Goal: Information Seeking & Learning: Check status

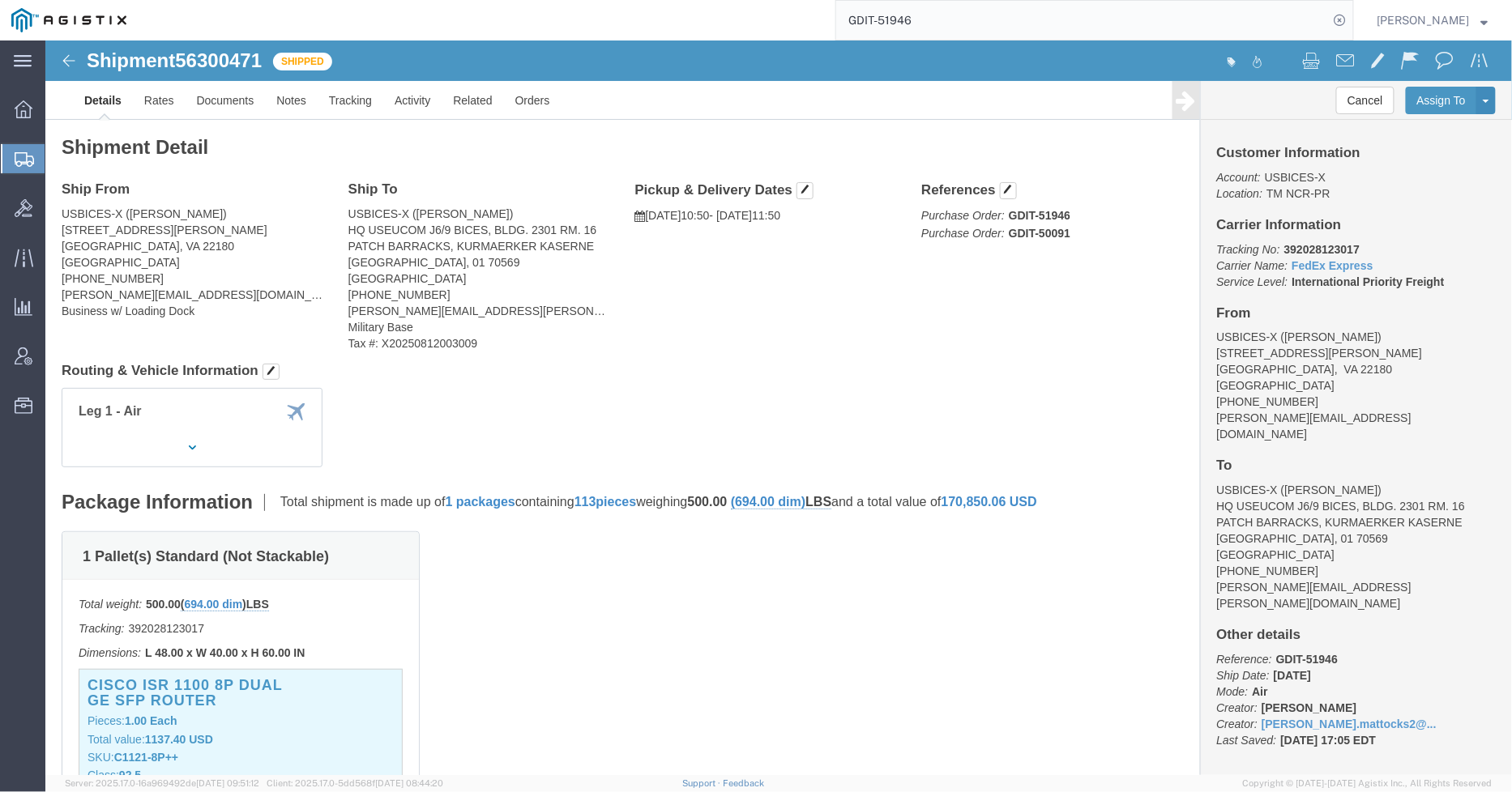
scroll to position [2520, 0]
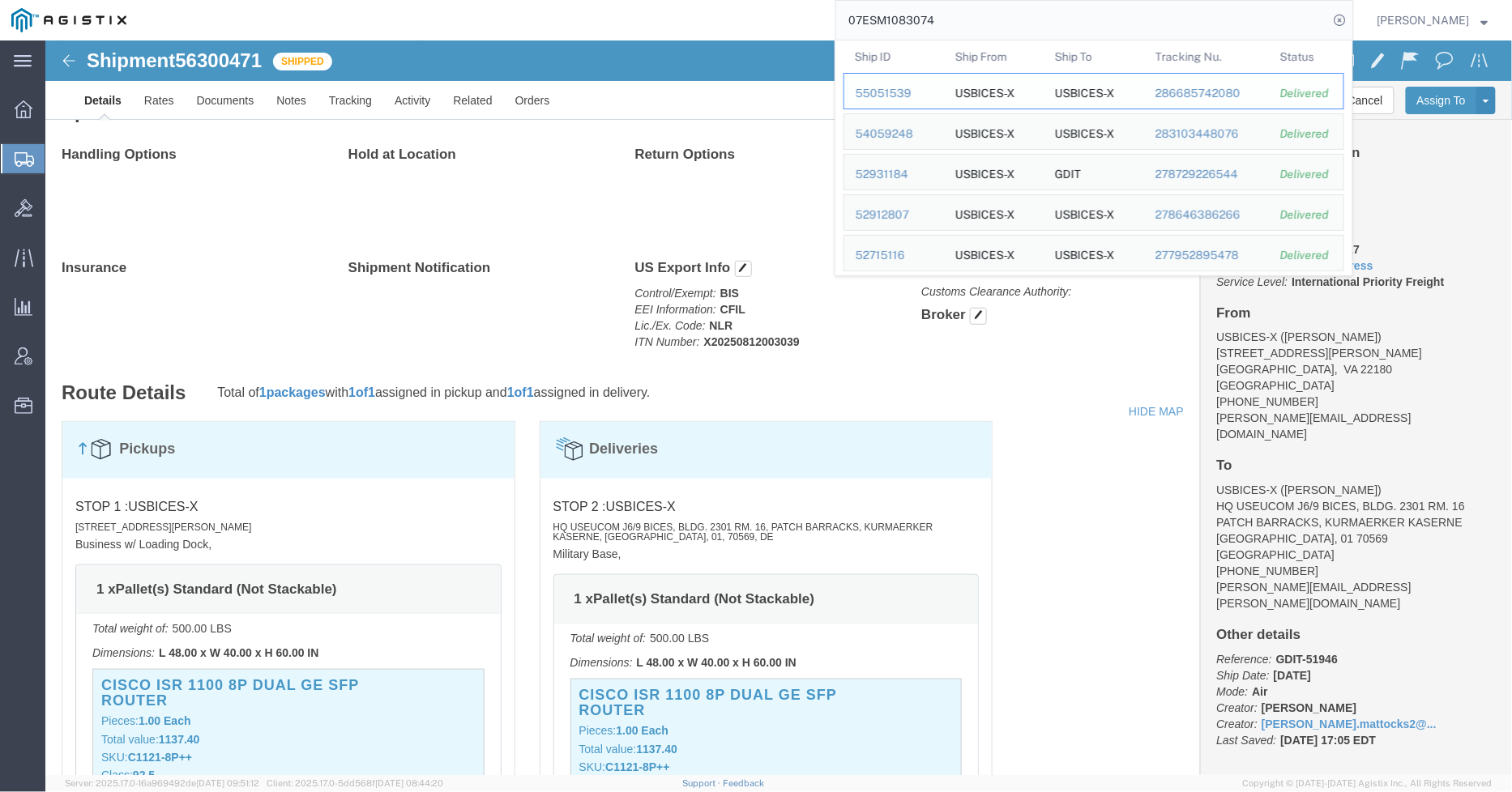
click at [904, 98] on div "55051539" at bounding box center [894, 93] width 77 height 17
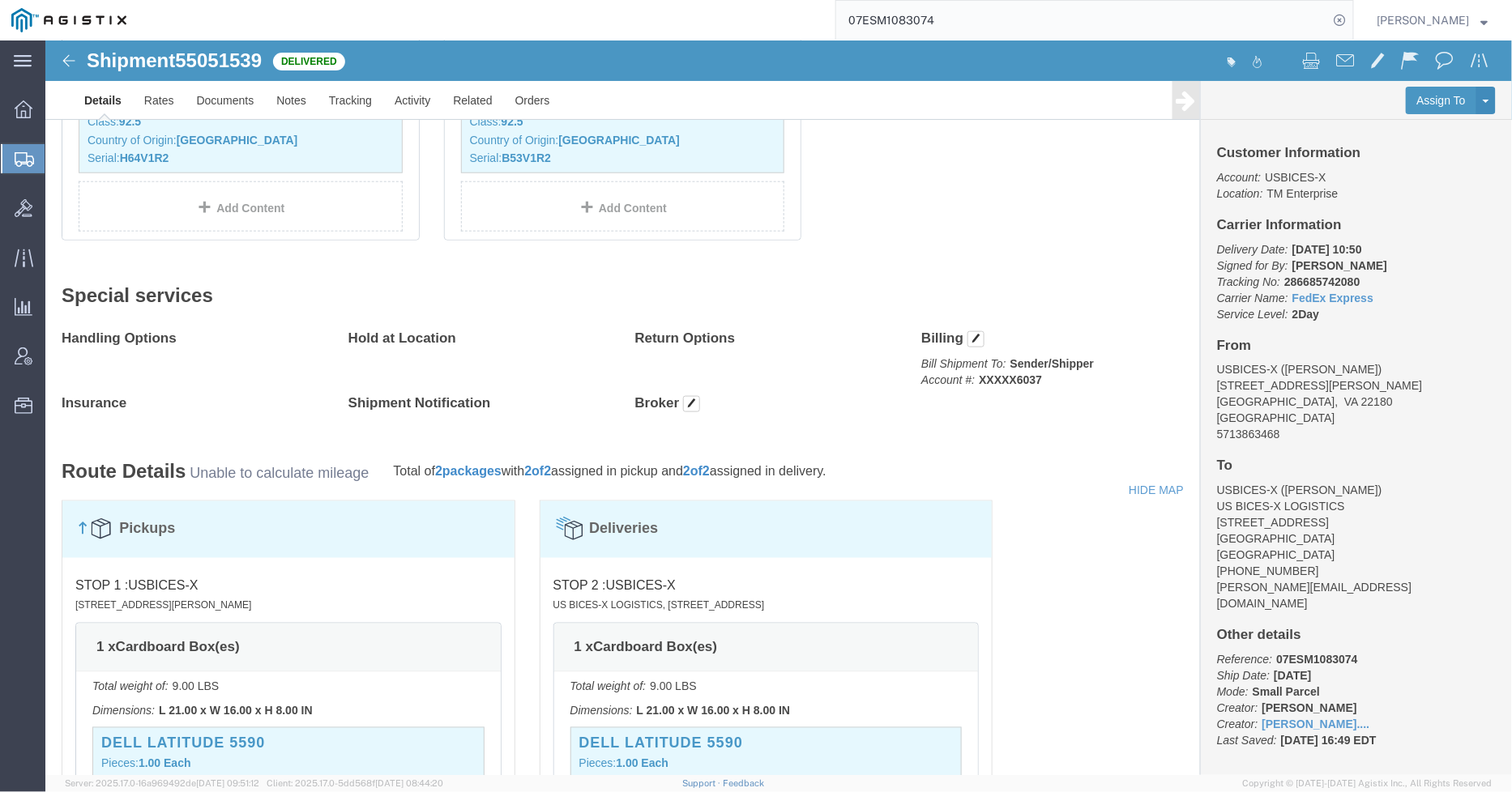
scroll to position [630, 0]
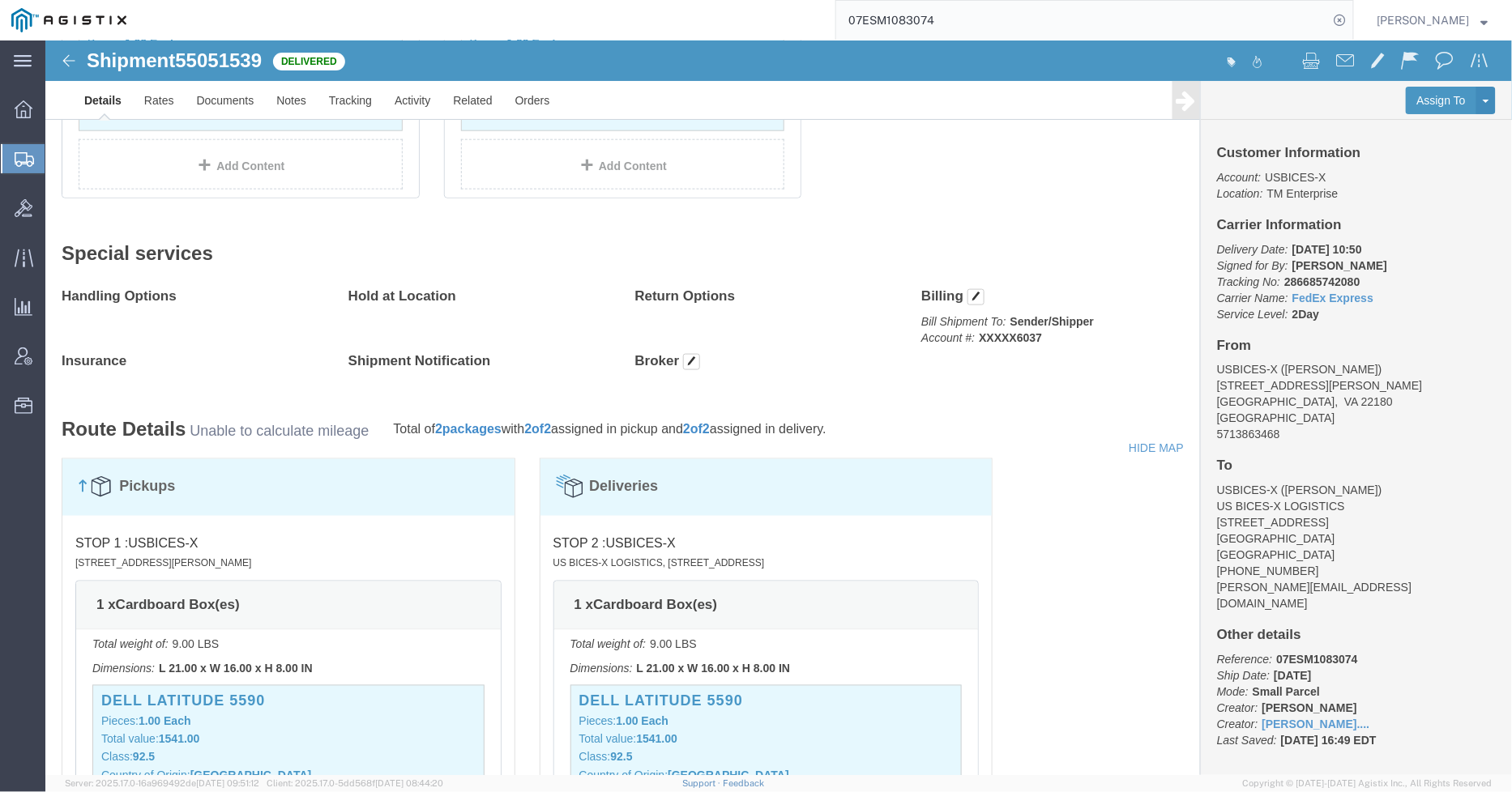
click div "1 Cardboard Box(es) Total weight: 9.00 ( 14.00 dim ) LBS Tracking: 286685742080…"
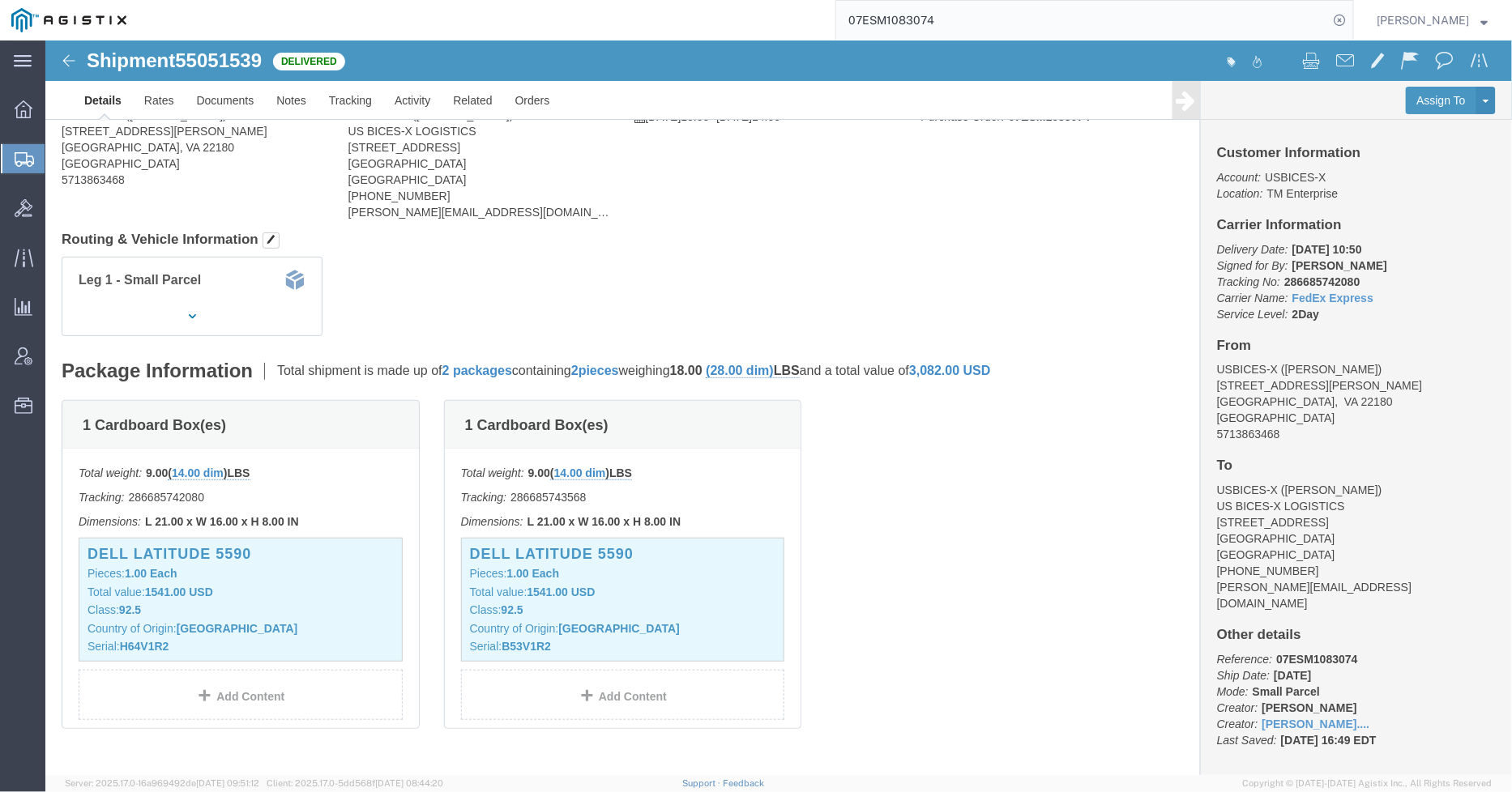
scroll to position [0, 0]
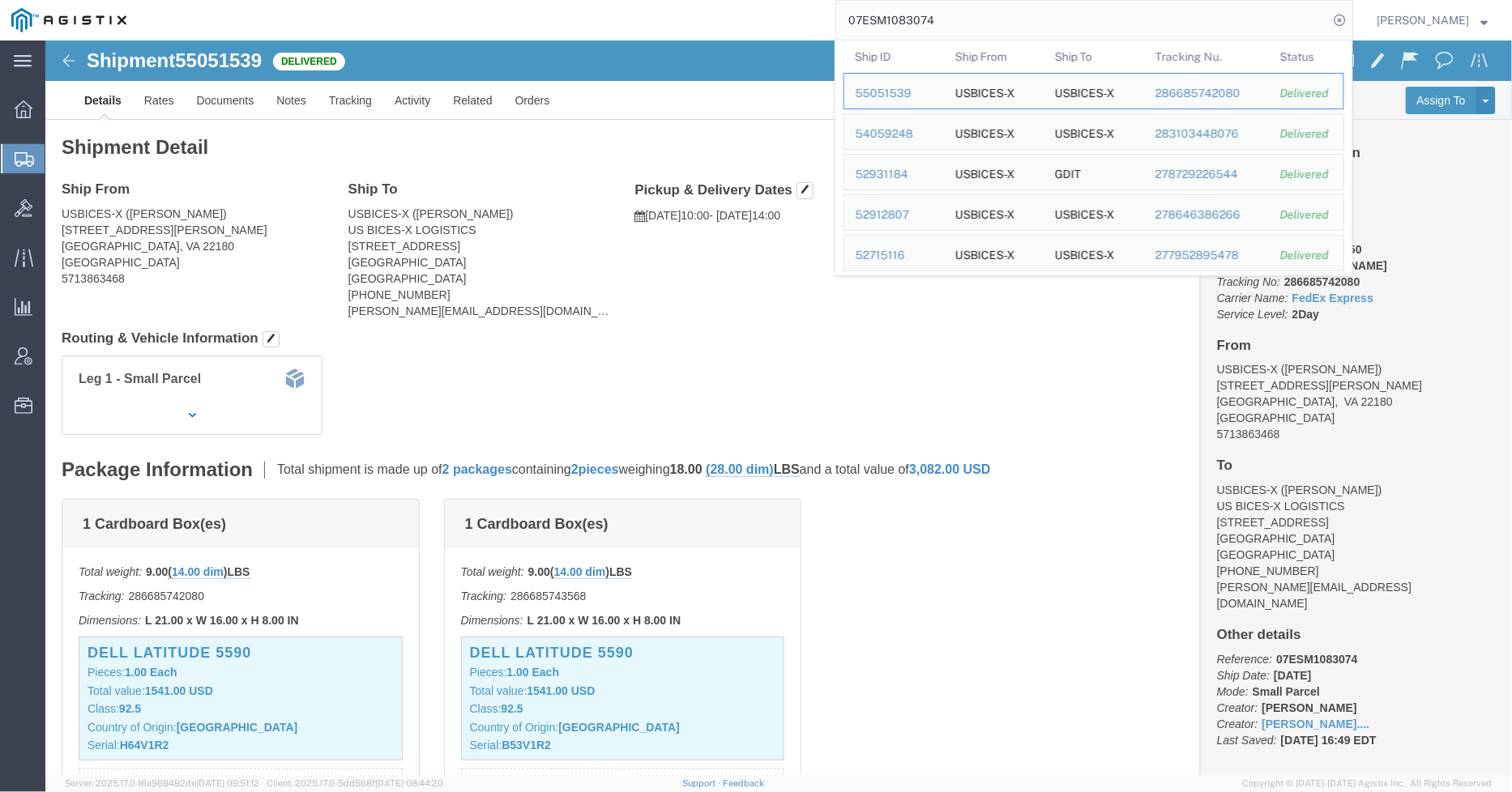
click at [1019, 17] on input "07ESM1083074" at bounding box center [1082, 20] width 492 height 39
click at [906, 126] on div "54059248" at bounding box center [894, 134] width 77 height 17
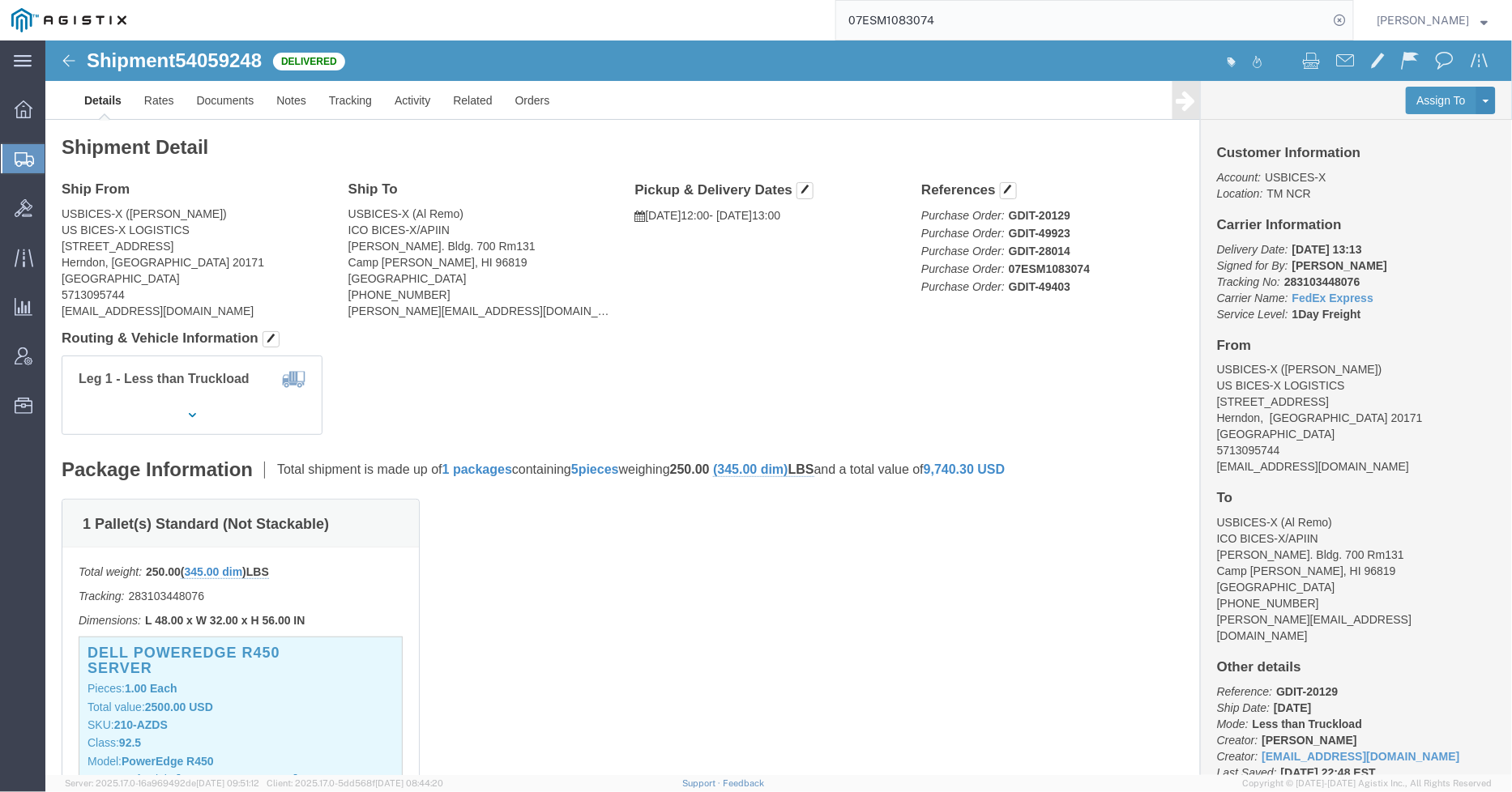
click at [995, 22] on input "07ESM1083074" at bounding box center [1082, 20] width 492 height 39
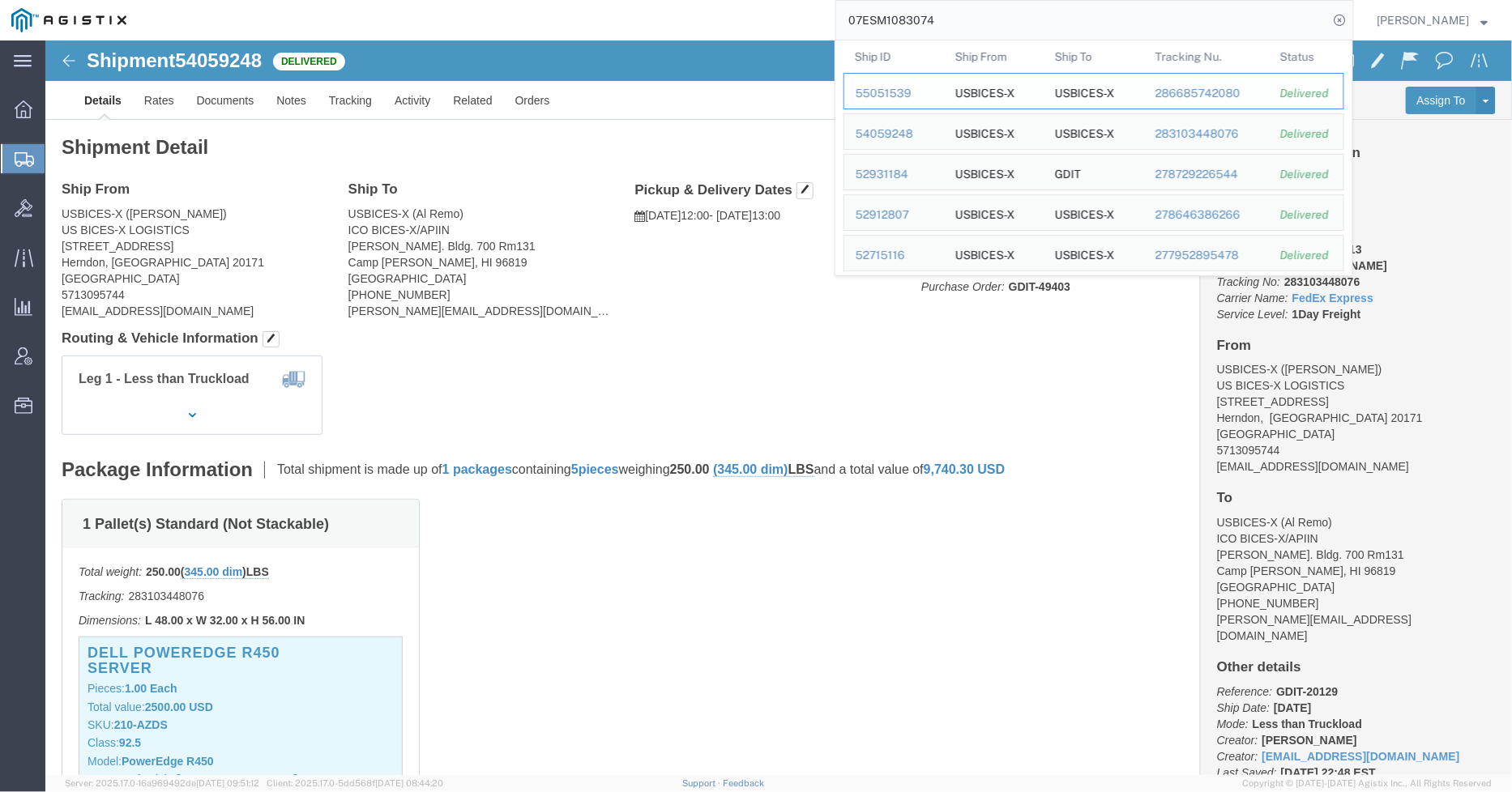
click at [892, 98] on div "55051539" at bounding box center [894, 93] width 77 height 17
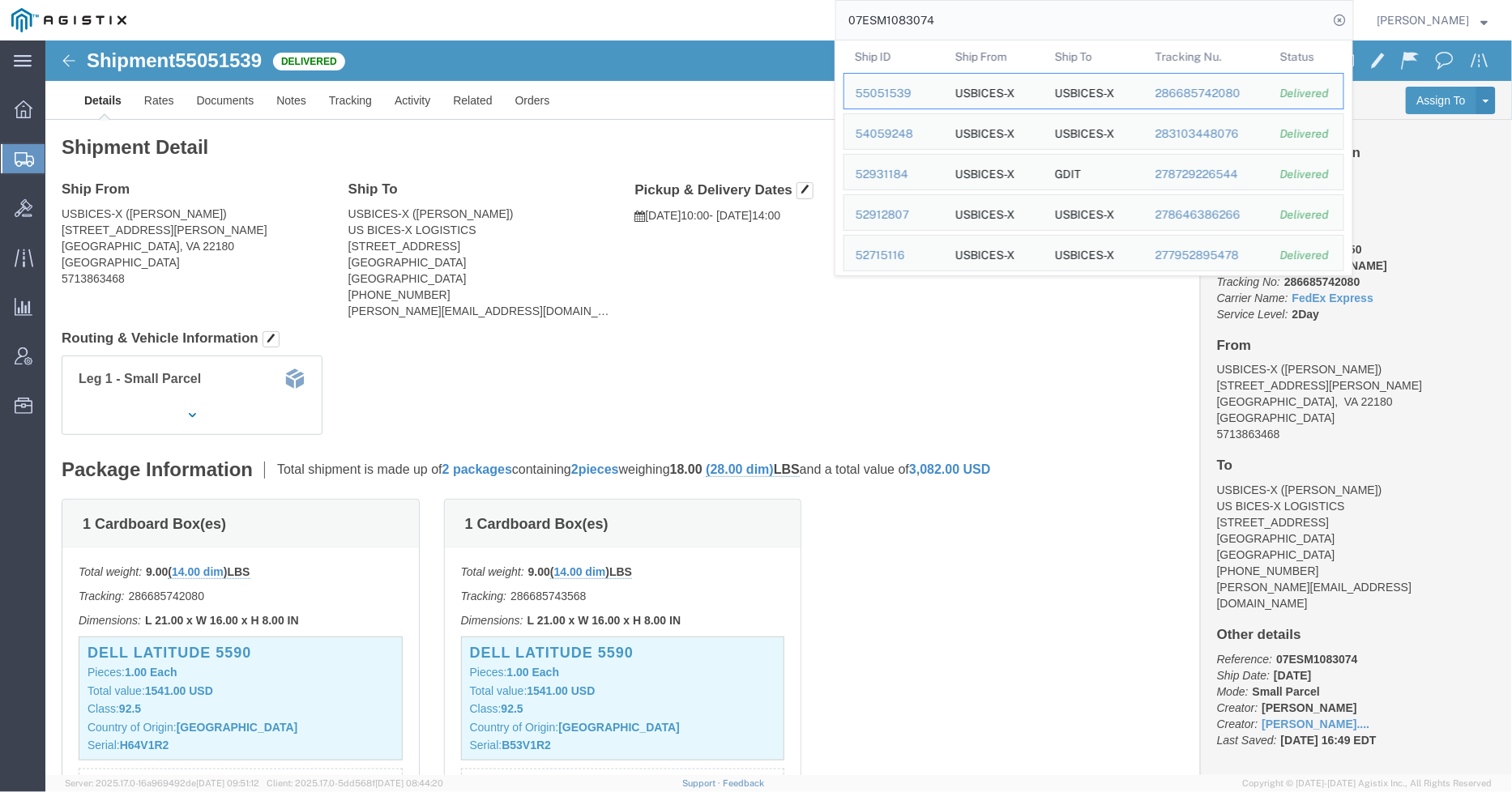
drag, startPoint x: 1006, startPoint y: 22, endPoint x: 862, endPoint y: 33, distance: 144.4
click at [862, 33] on input "07ESM1083074" at bounding box center [1082, 20] width 492 height 39
click at [902, 96] on div "33431847" at bounding box center [894, 93] width 77 height 17
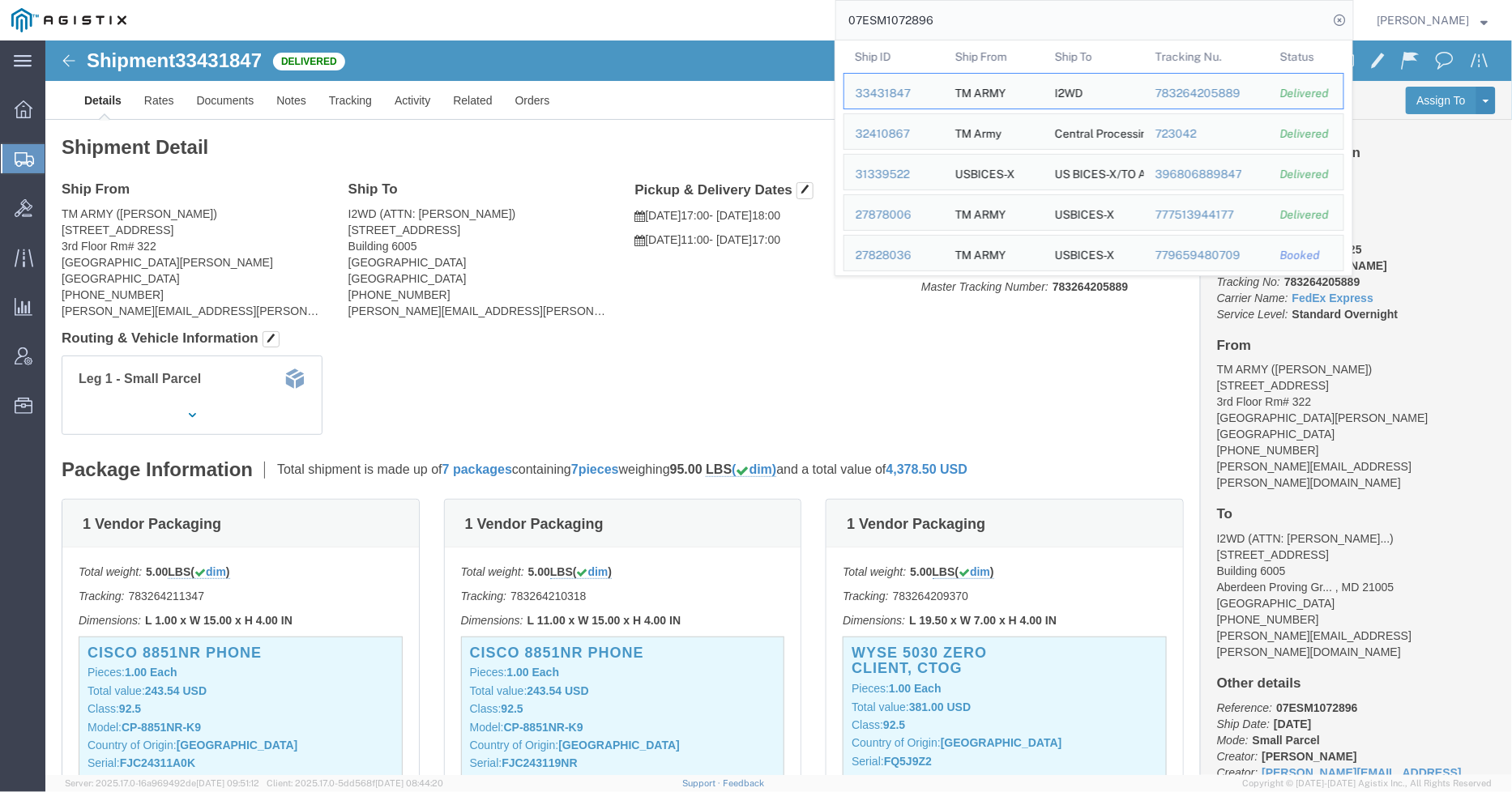
drag, startPoint x: 963, startPoint y: 18, endPoint x: 806, endPoint y: 15, distance: 157.0
click at [806, 15] on div "07ESM1072896 Ship ID Ship From Ship To Tracking Nu. Status Ship ID 33431847 Shi…" at bounding box center [745, 20] width 1216 height 40
click at [877, 95] on div "53646382" at bounding box center [894, 93] width 77 height 17
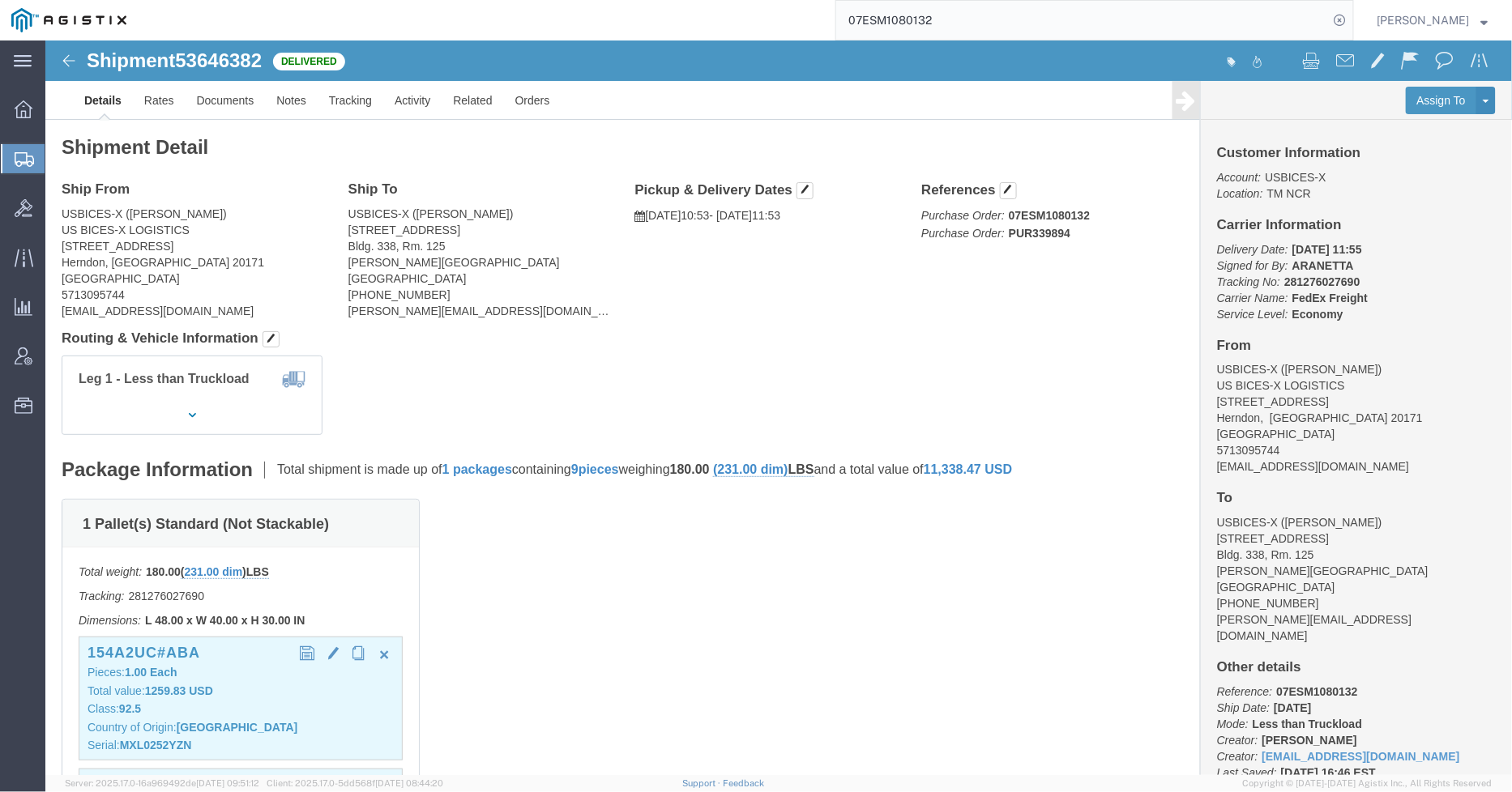
click p "Total value: 1259.83 USD"
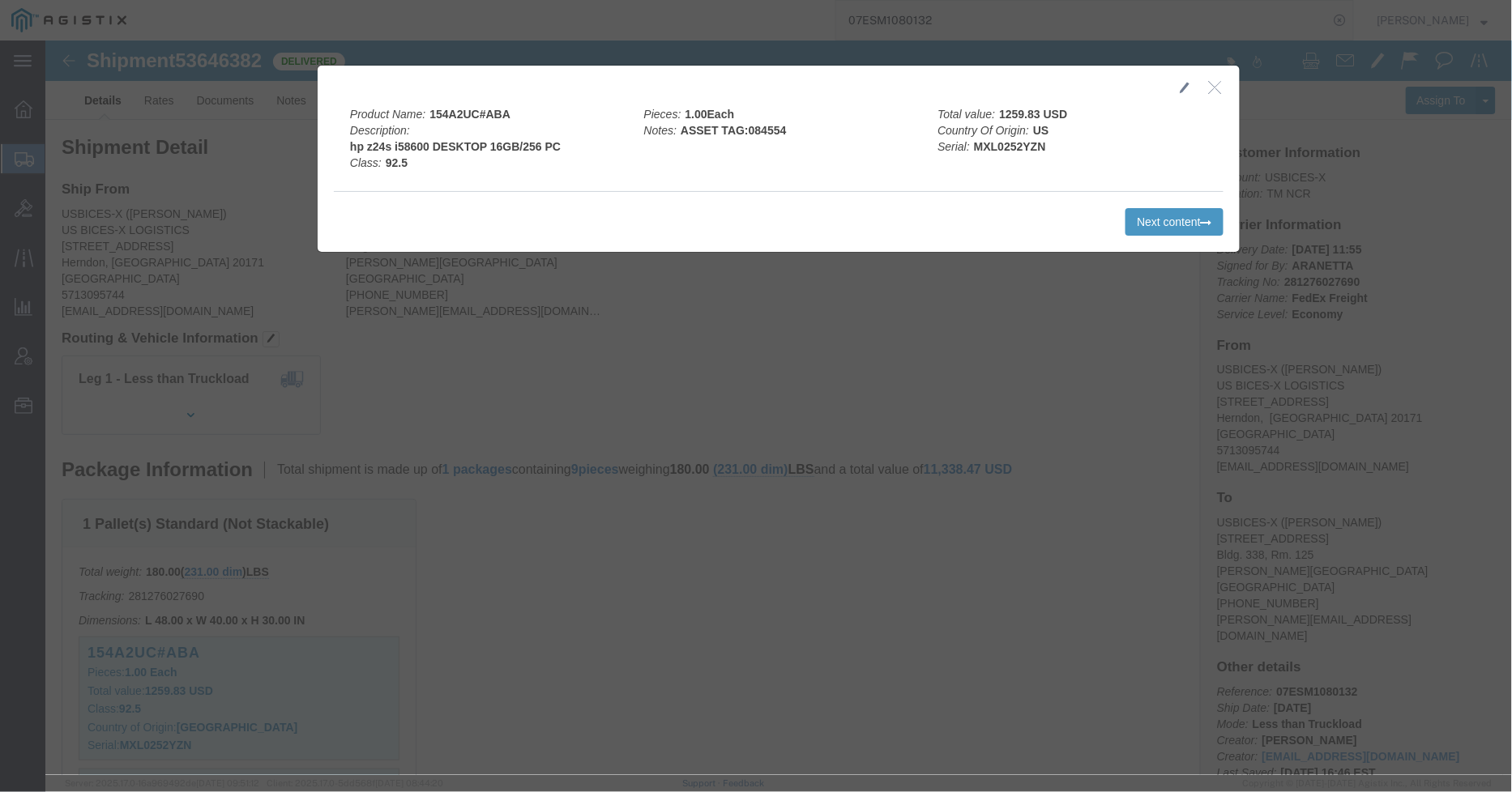
click icon "button"
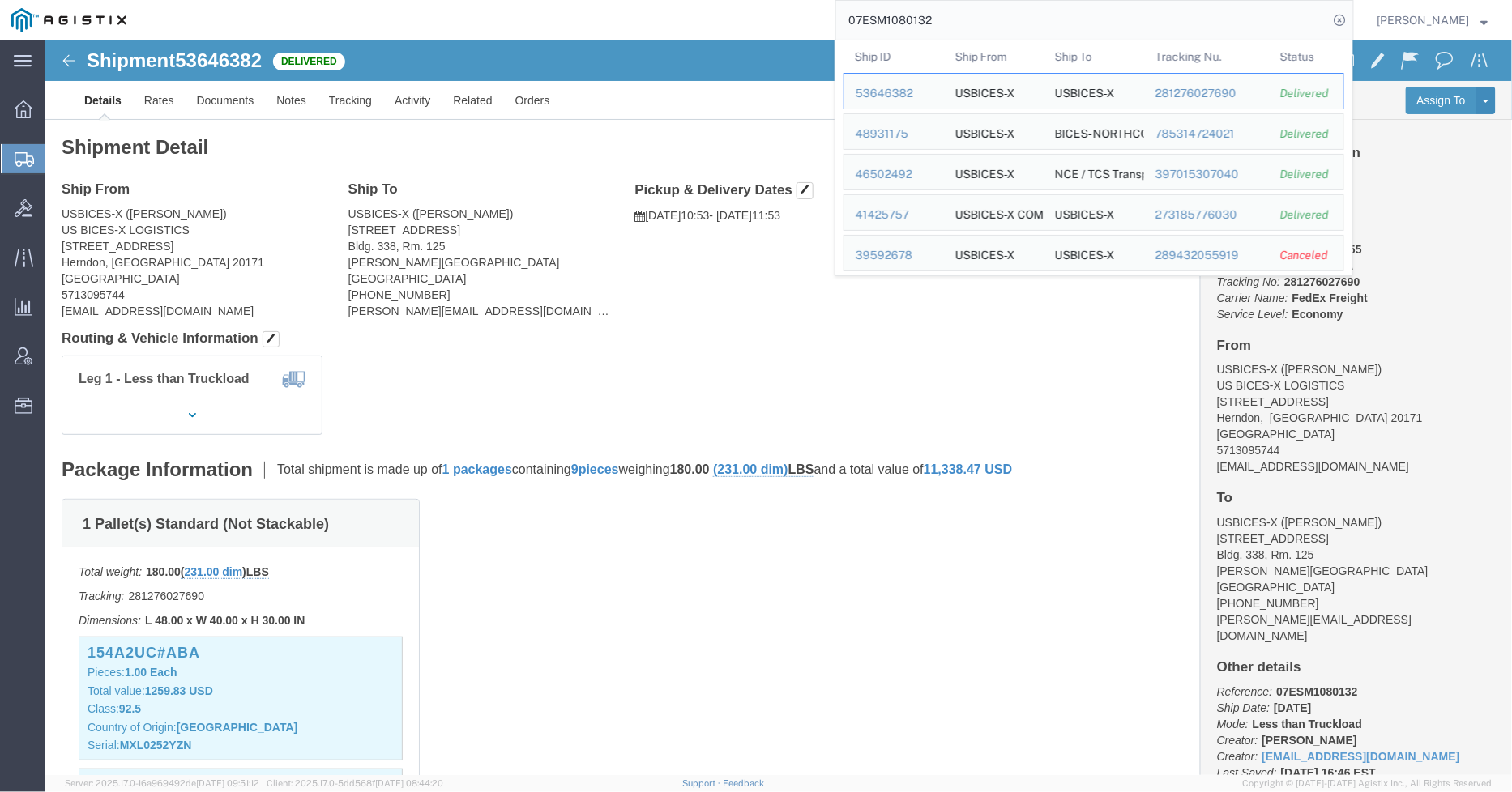
click at [971, 17] on input "07ESM1080132" at bounding box center [1082, 20] width 492 height 39
click at [918, 130] on div "48931175" at bounding box center [894, 134] width 77 height 17
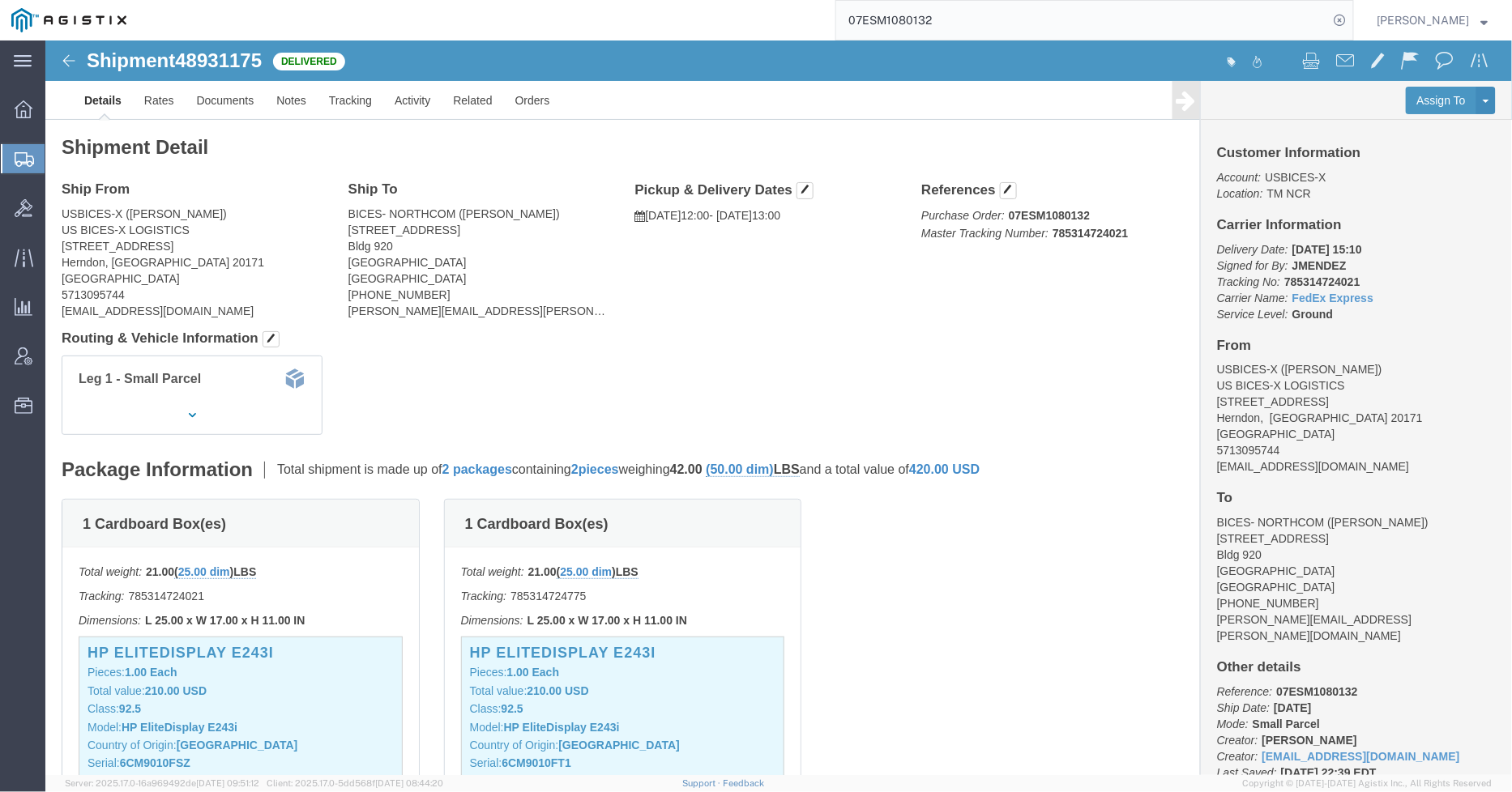
click at [959, 18] on input "07ESM1080132" at bounding box center [1082, 20] width 492 height 39
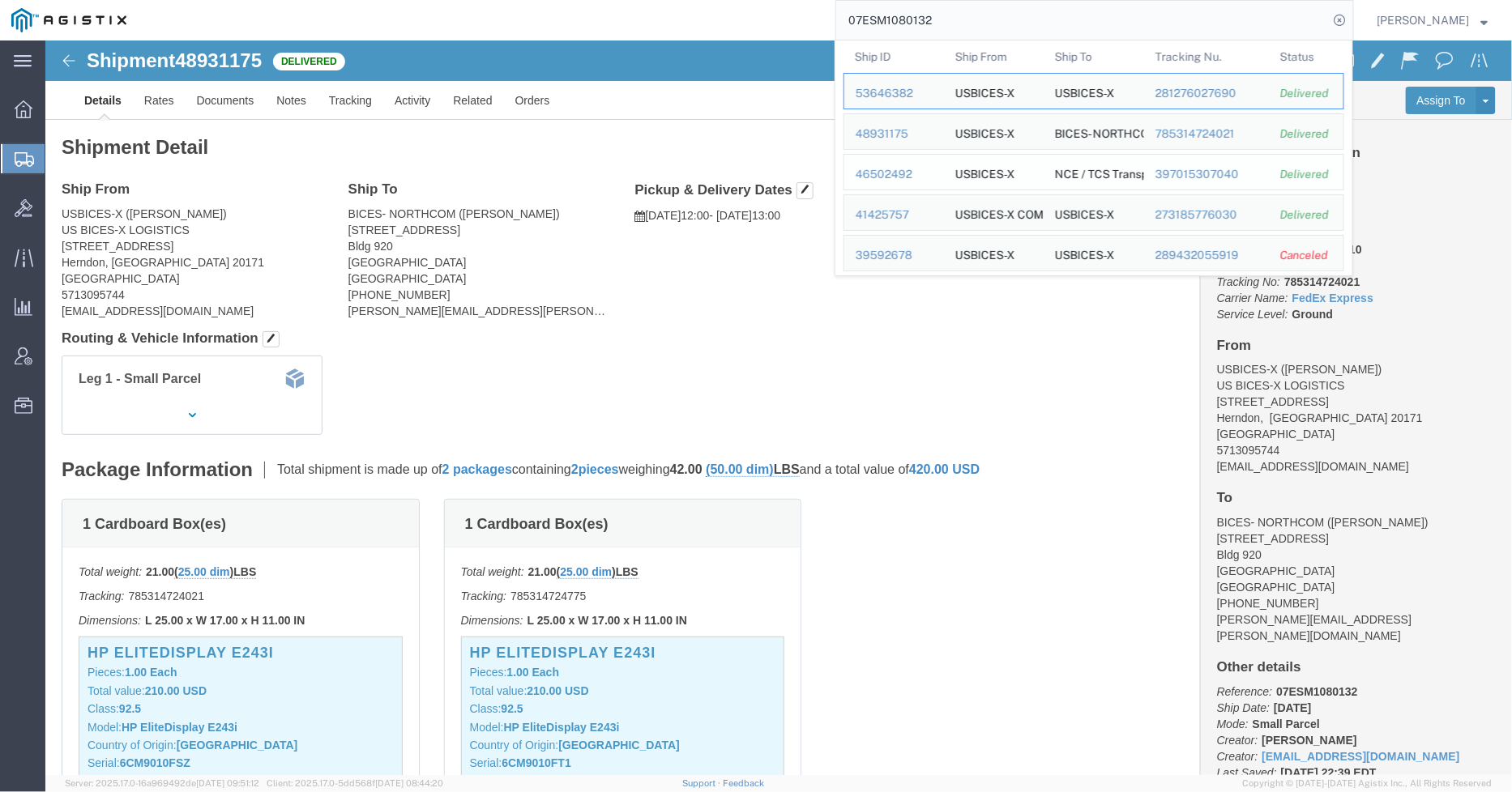
click at [896, 173] on div "46502492" at bounding box center [894, 175] width 77 height 17
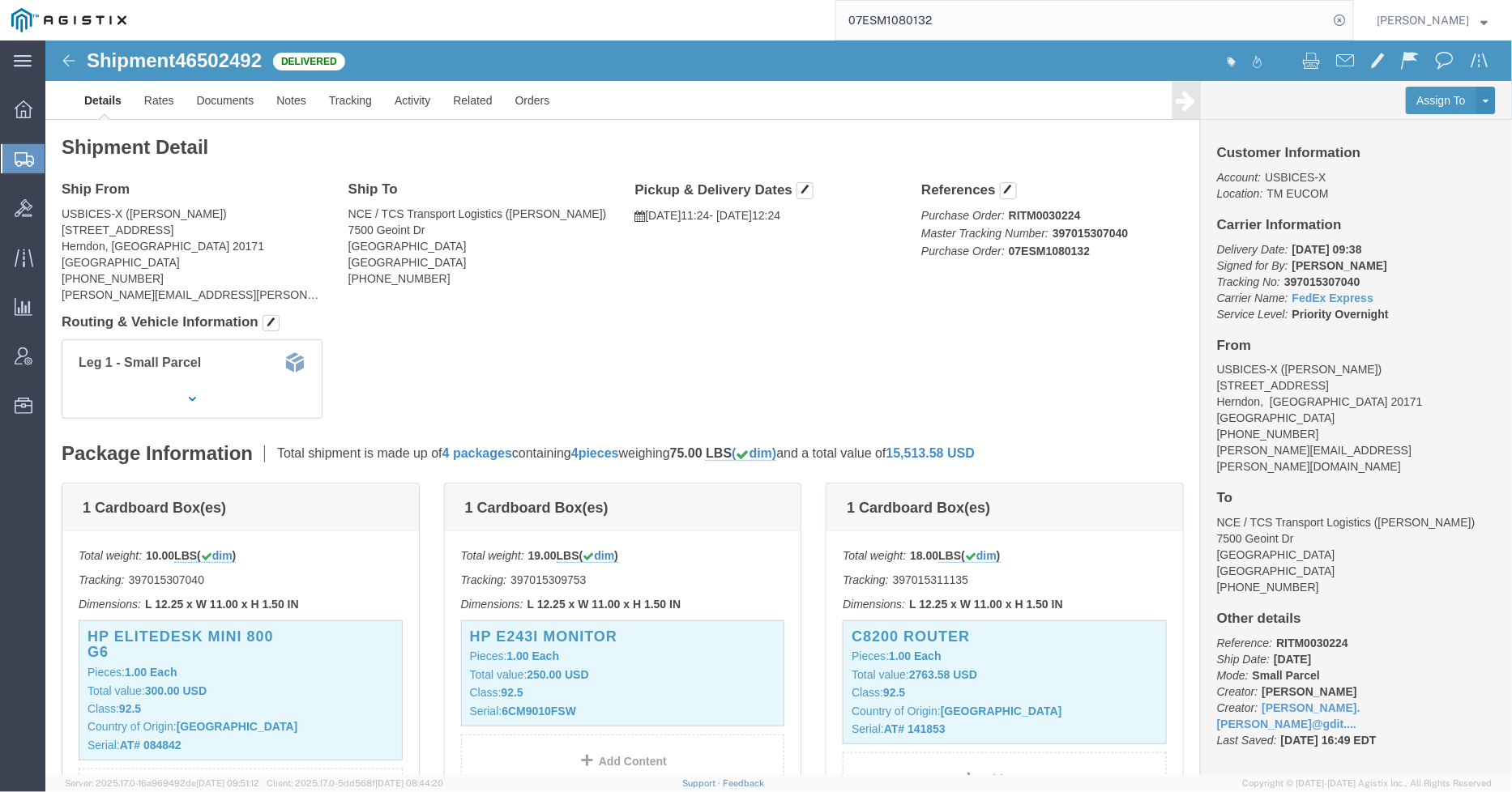
click at [987, 22] on input "07ESM1080132" at bounding box center [1082, 20] width 492 height 39
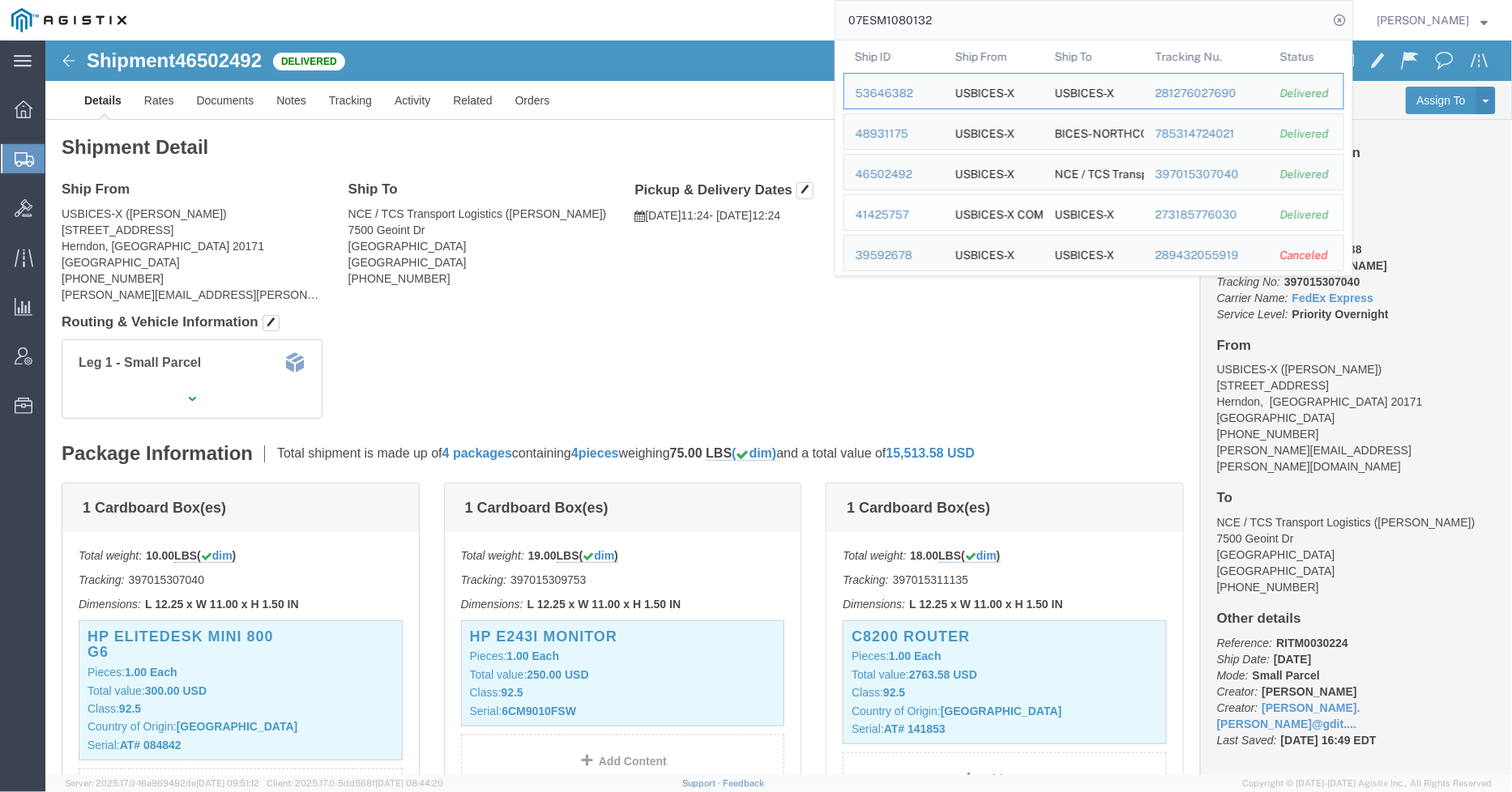
click at [905, 212] on div "41425757" at bounding box center [894, 215] width 77 height 17
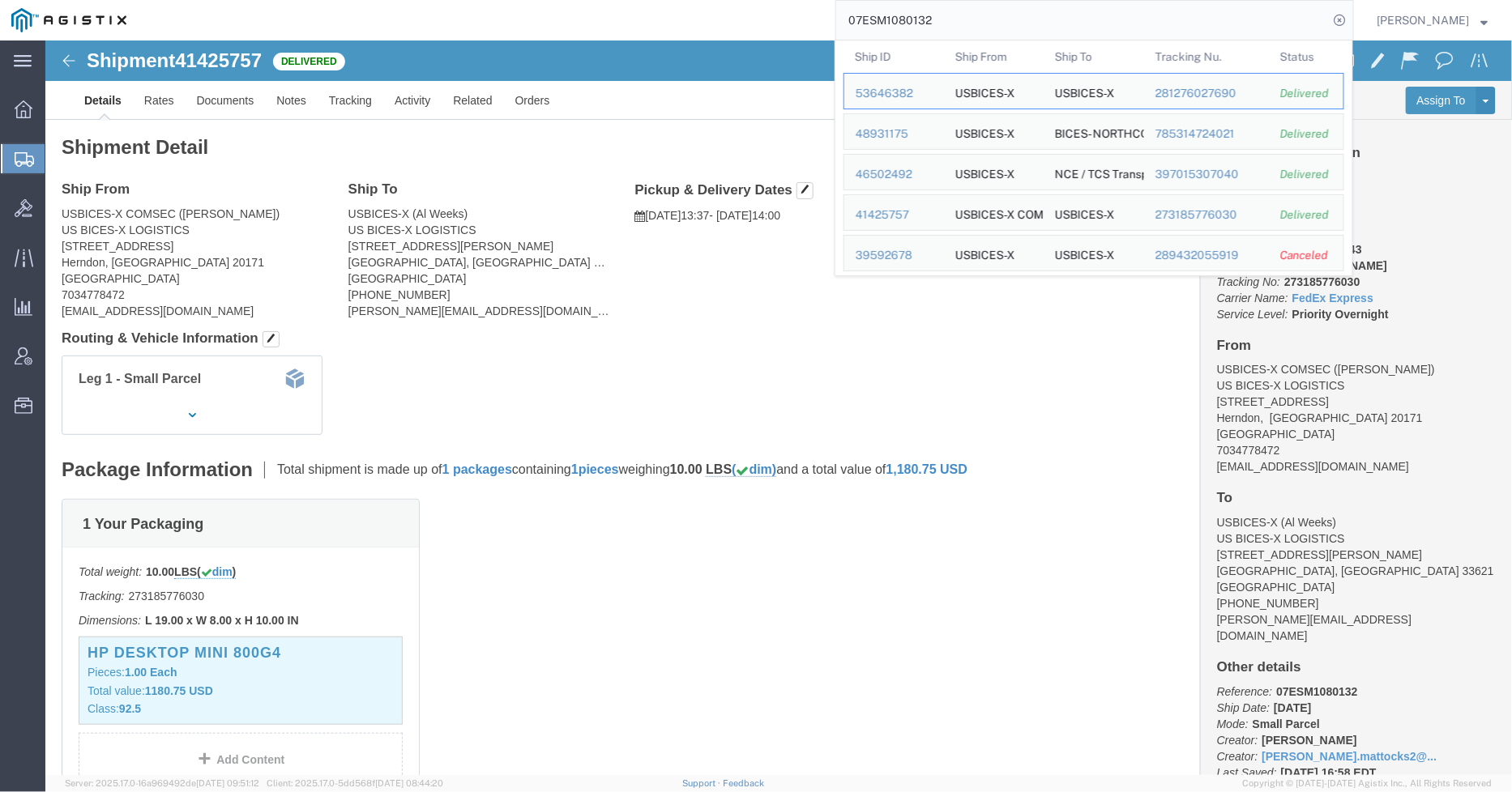
click at [964, 11] on input "07ESM1080132" at bounding box center [1082, 20] width 492 height 39
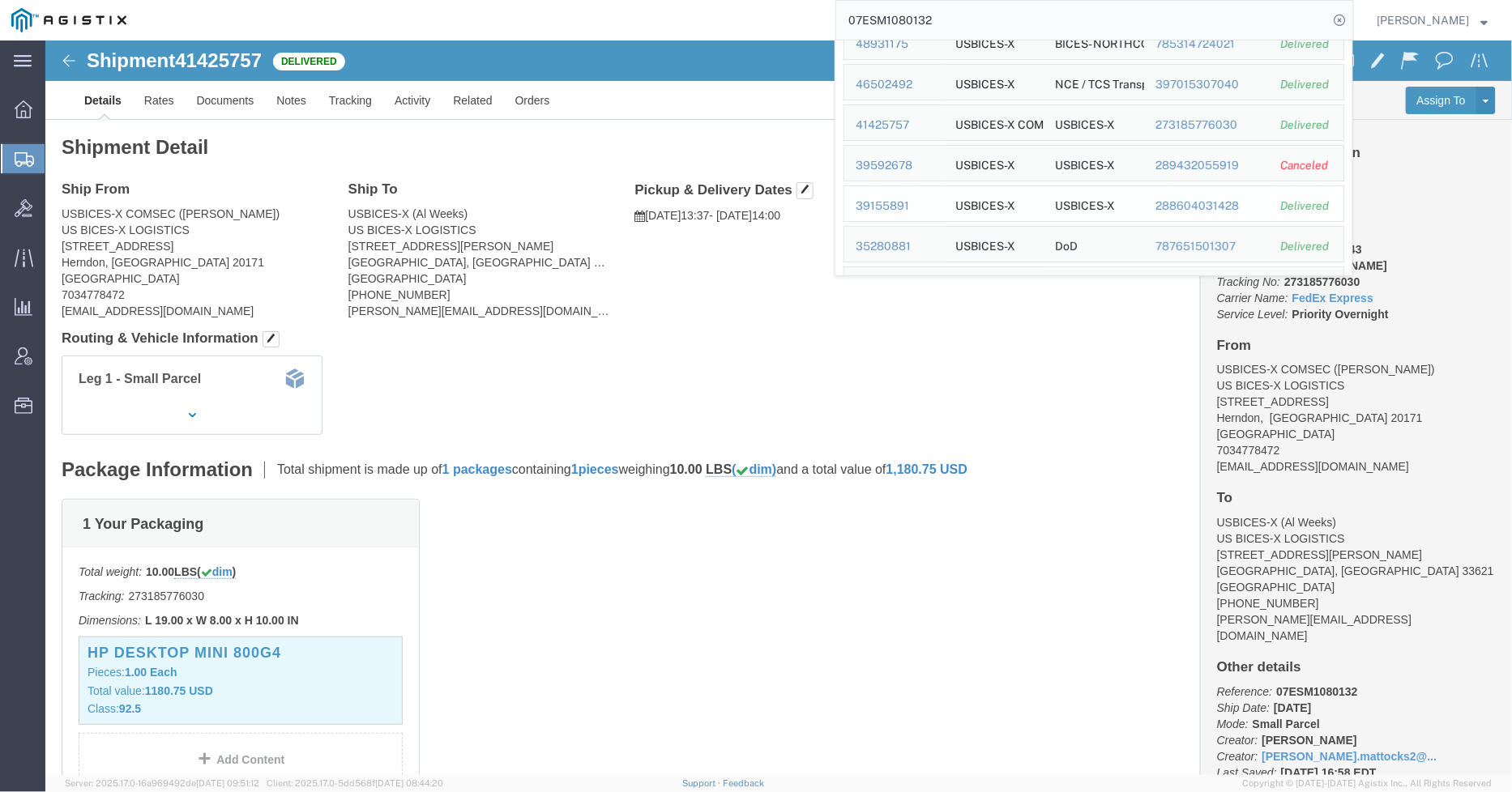
click at [901, 200] on div "39155891" at bounding box center [894, 206] width 77 height 17
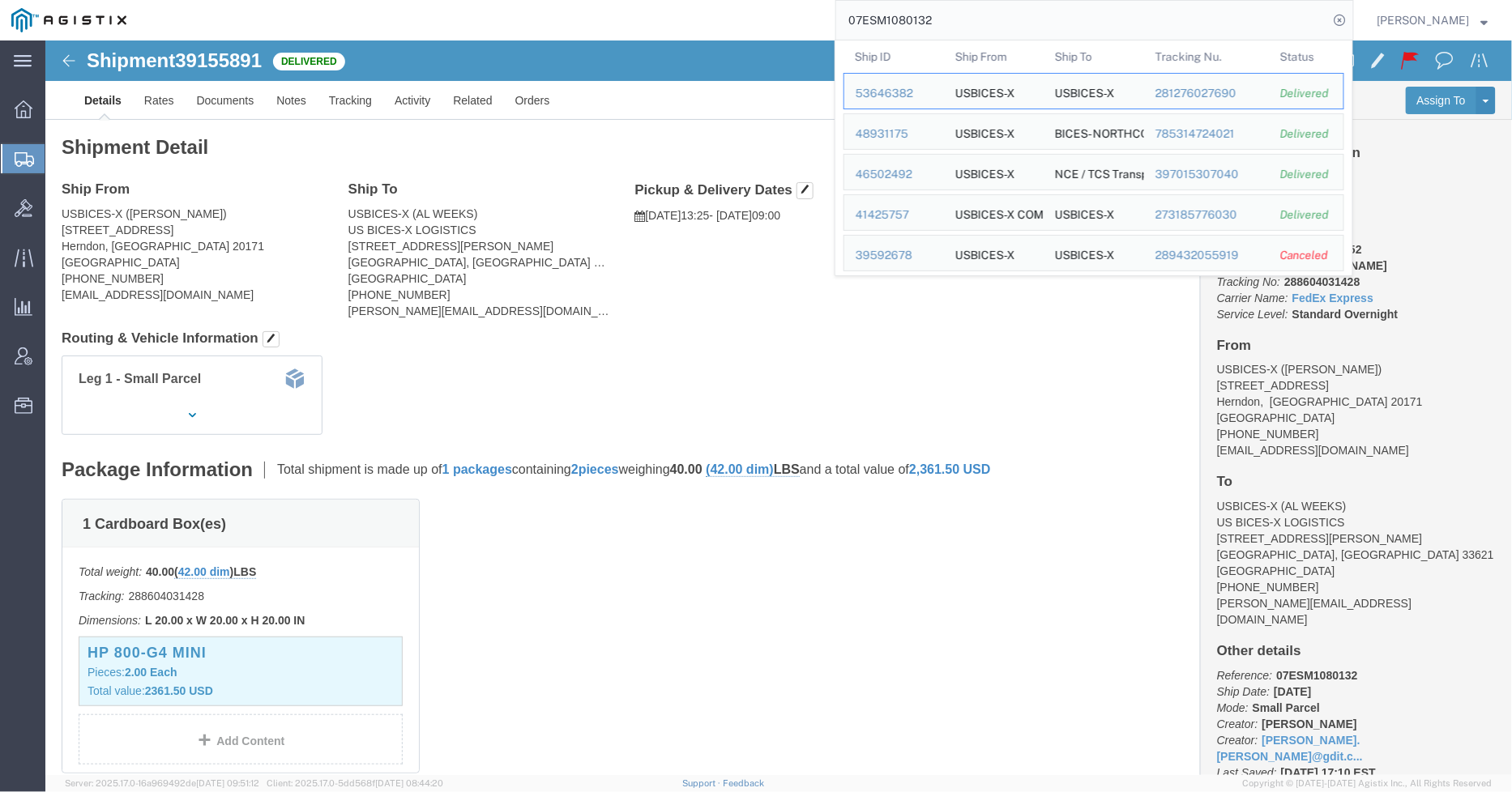
drag, startPoint x: 984, startPoint y: 20, endPoint x: 819, endPoint y: 26, distance: 165.1
click at [819, 26] on div "07ESM1080132 Ship ID Ship From Ship To Tracking Nu. Status Ship ID 53646382 Shi…" at bounding box center [745, 20] width 1216 height 40
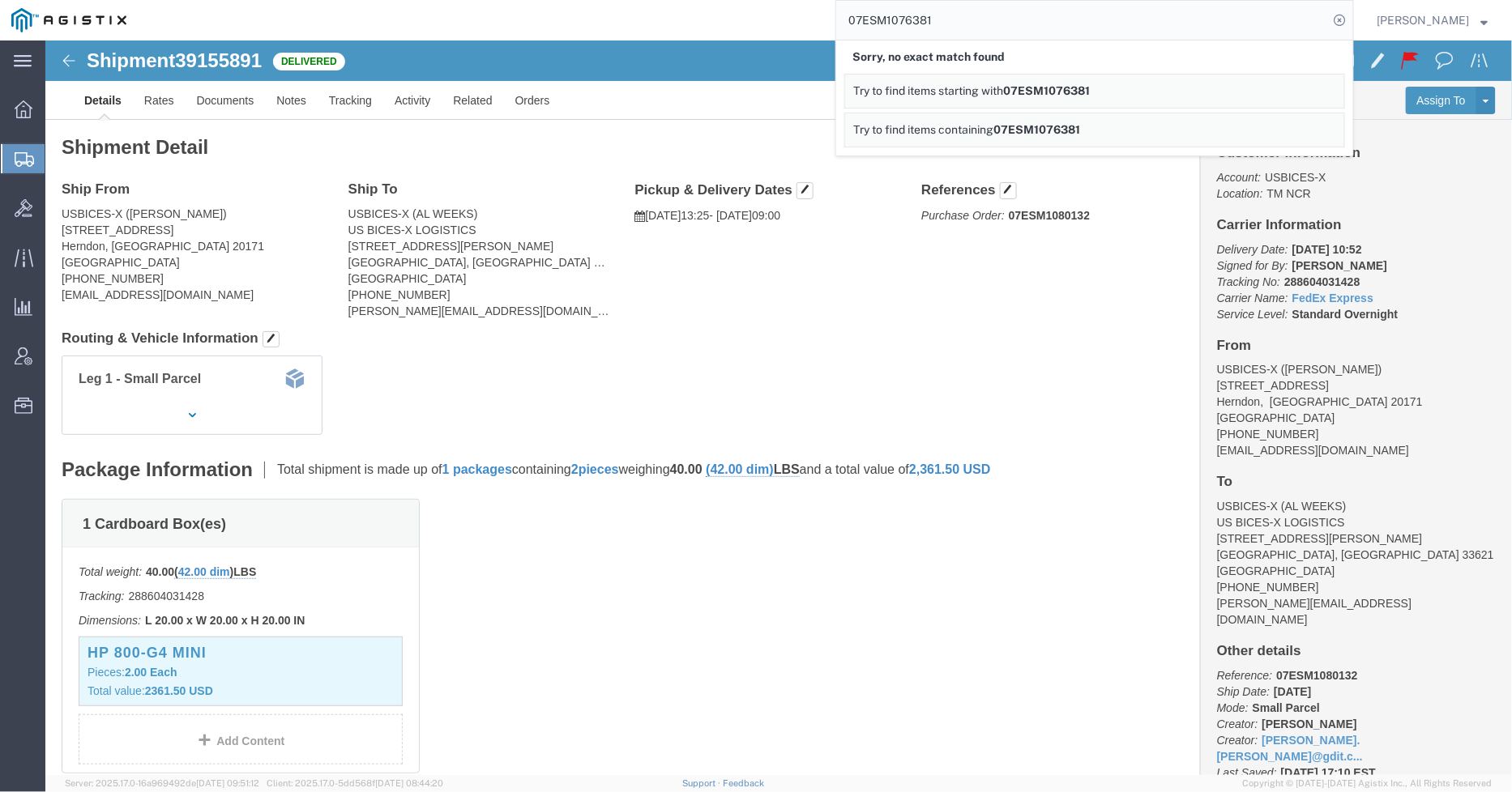
drag, startPoint x: 959, startPoint y: 22, endPoint x: 814, endPoint y: 21, distance: 145.0
click at [814, 21] on div "07ESM1076381 Sorry, no exact match found Try to find items starting with 07ESM1…" at bounding box center [745, 20] width 1216 height 40
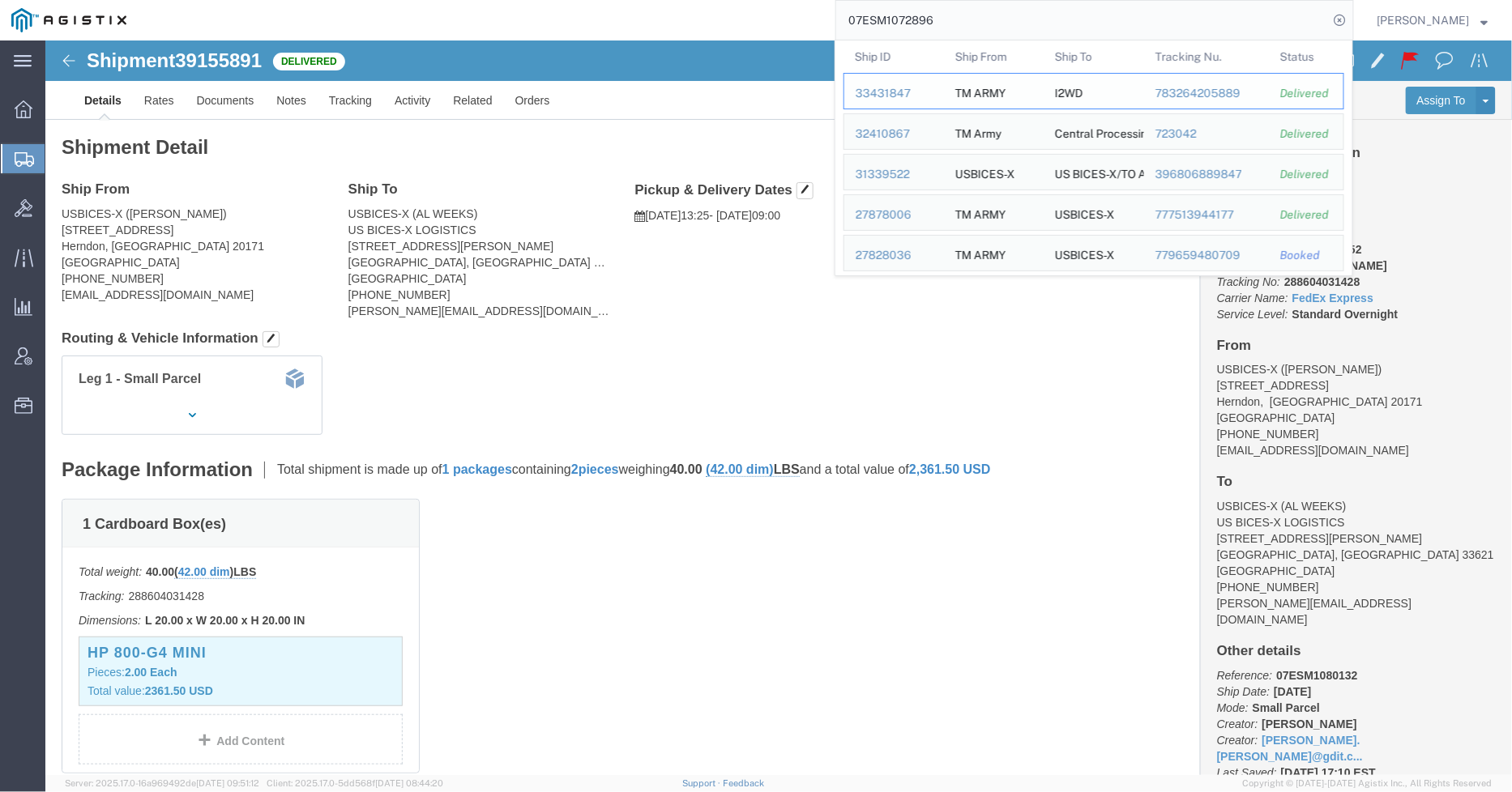
click at [897, 91] on div "33431847" at bounding box center [894, 93] width 77 height 17
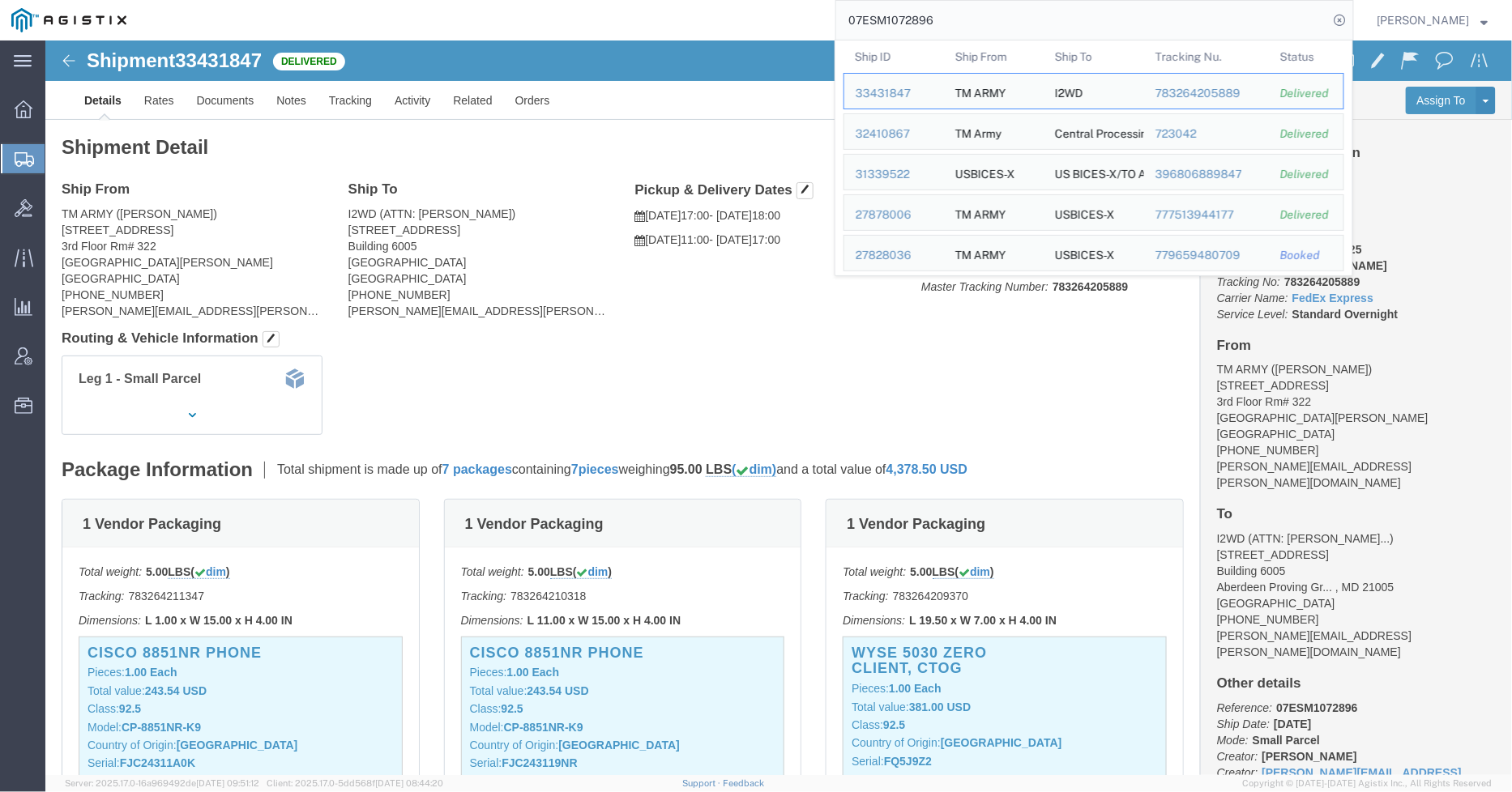
click at [992, 18] on input "07ESM1072896" at bounding box center [1082, 20] width 492 height 39
click at [899, 133] on div "32410867" at bounding box center [894, 134] width 77 height 17
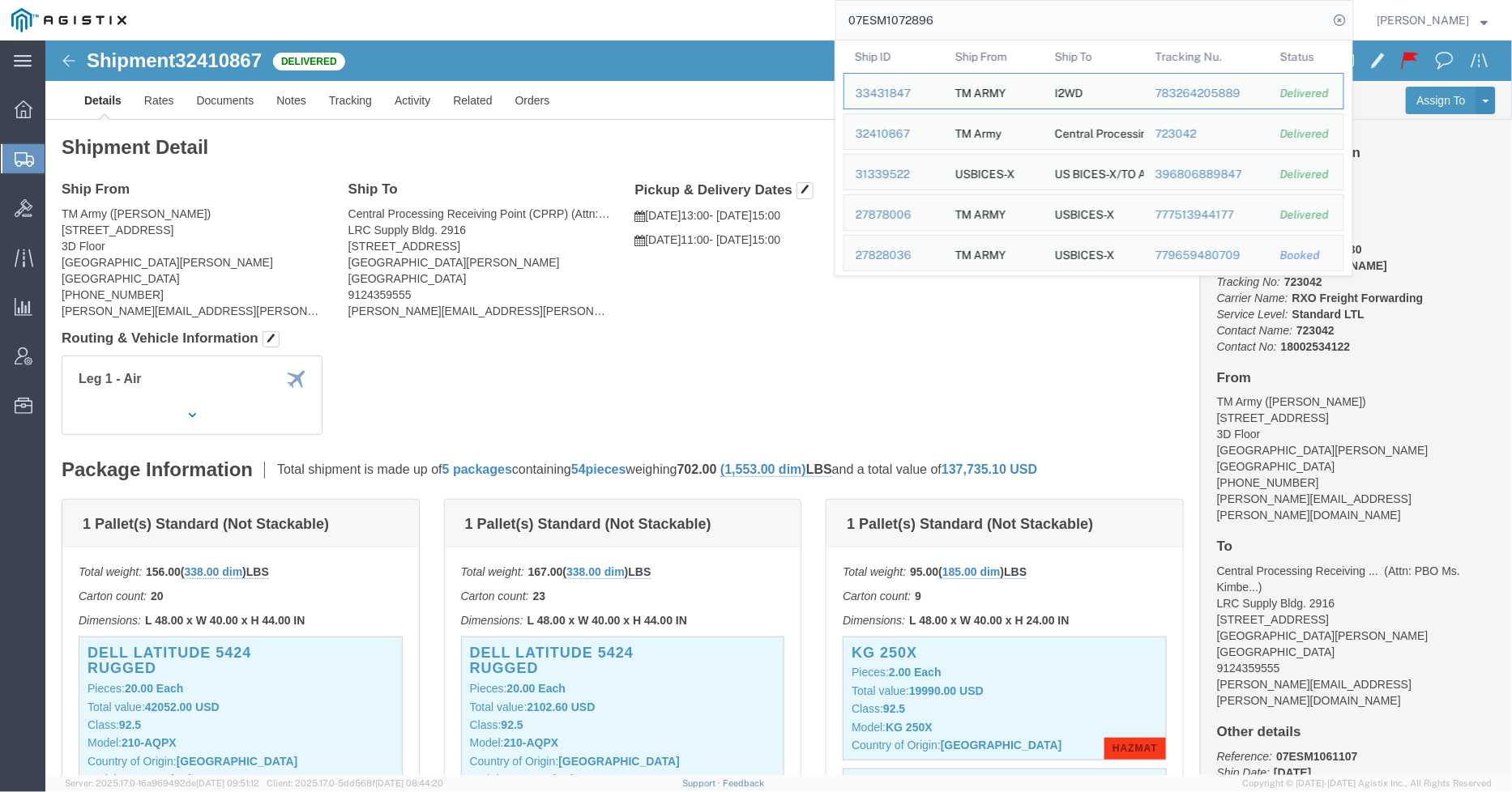
drag, startPoint x: 855, startPoint y: 12, endPoint x: 838, endPoint y: 12, distance: 17.0
click at [838, 12] on div "07ESM1072896 Ship ID Ship From Ship To Tracking Nu. Status Ship ID 33431847 Shi…" at bounding box center [745, 20] width 1216 height 40
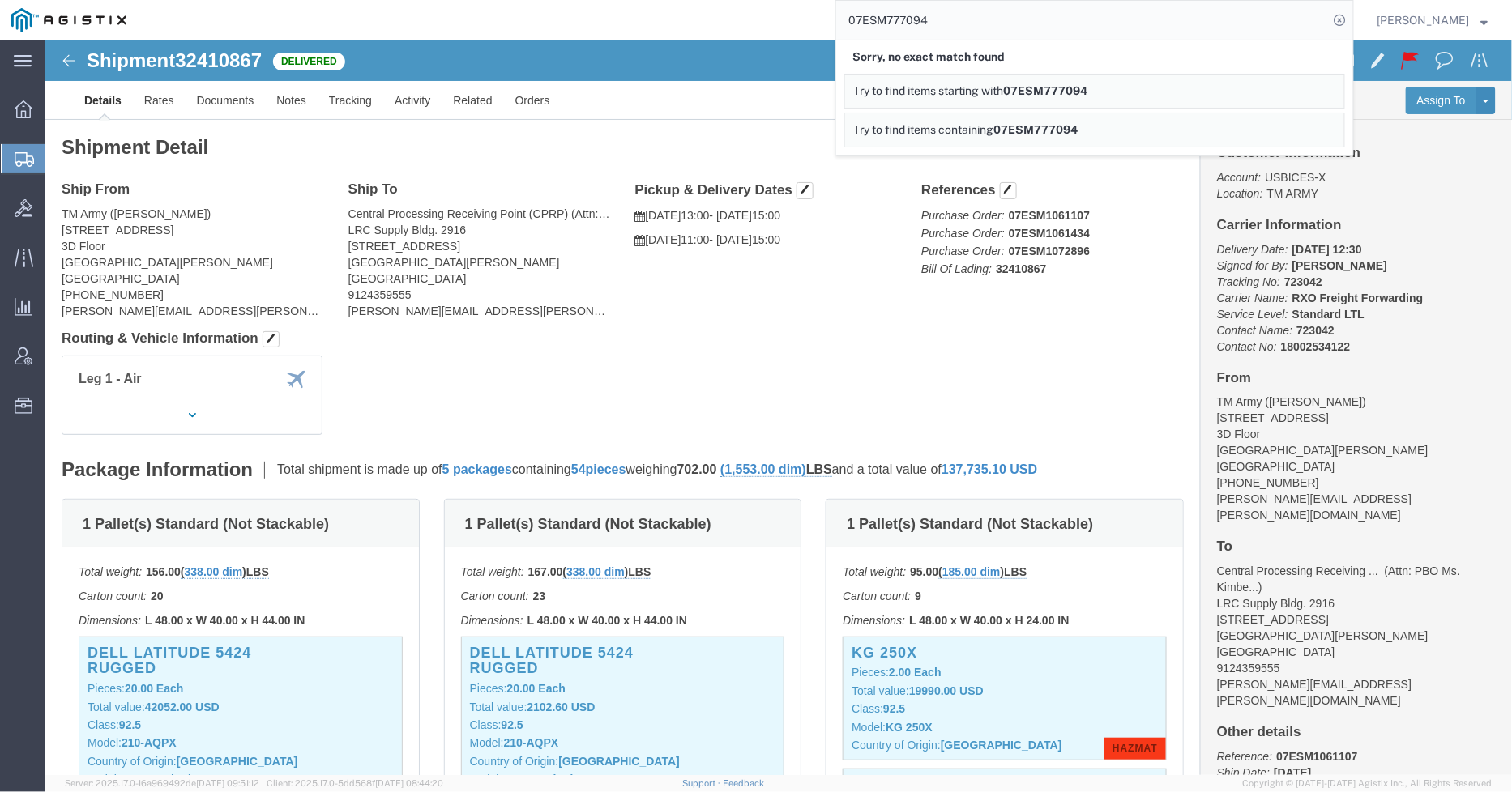
drag, startPoint x: 798, startPoint y: 29, endPoint x: 778, endPoint y: 29, distance: 20.0
click at [778, 29] on div "07ESM777094 Sorry, no exact match found Try to find items starting with 07ESM77…" at bounding box center [745, 20] width 1216 height 40
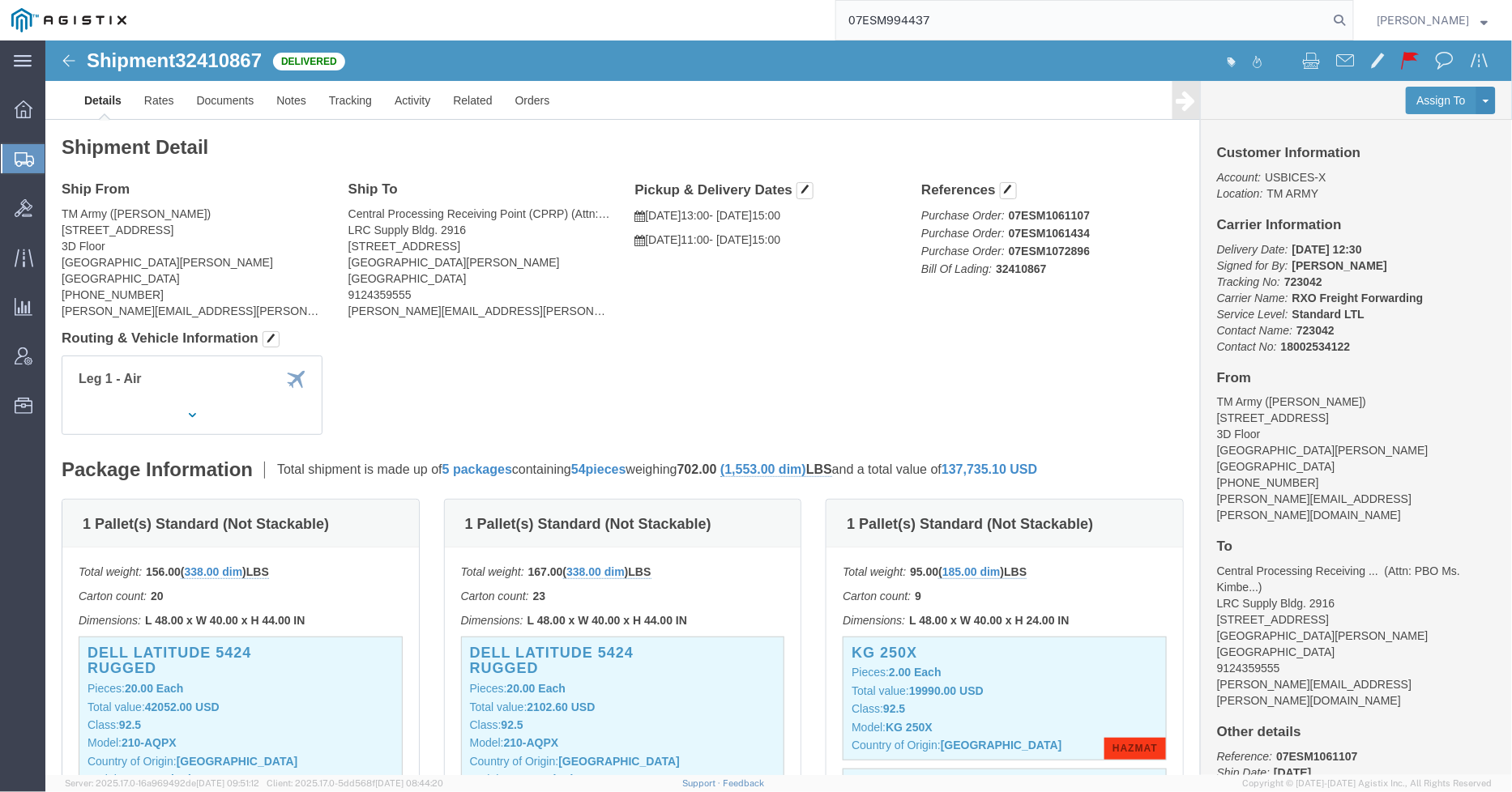
type input "07ESM994437"
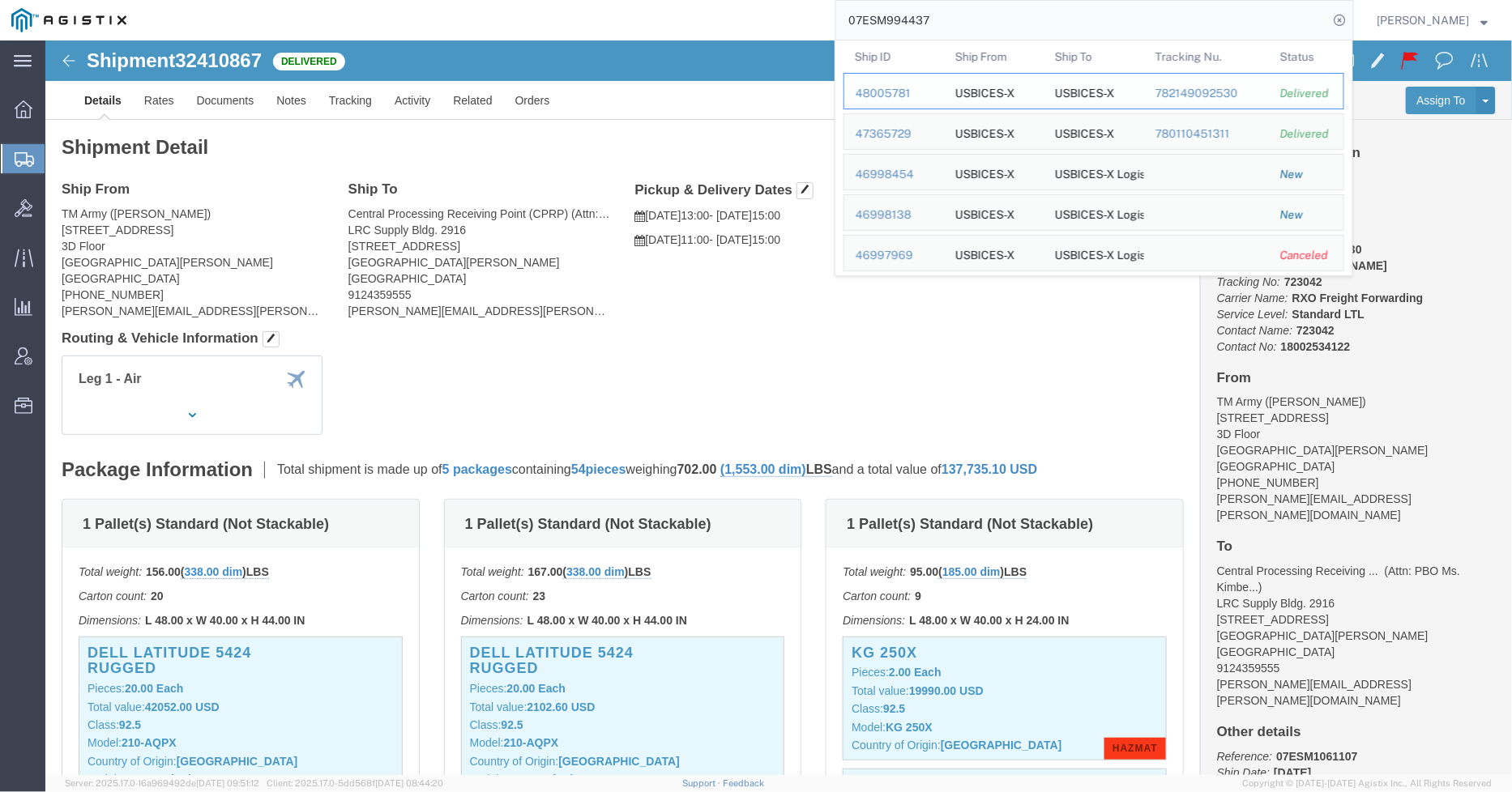
click at [917, 96] on div "48005781" at bounding box center [894, 93] width 77 height 17
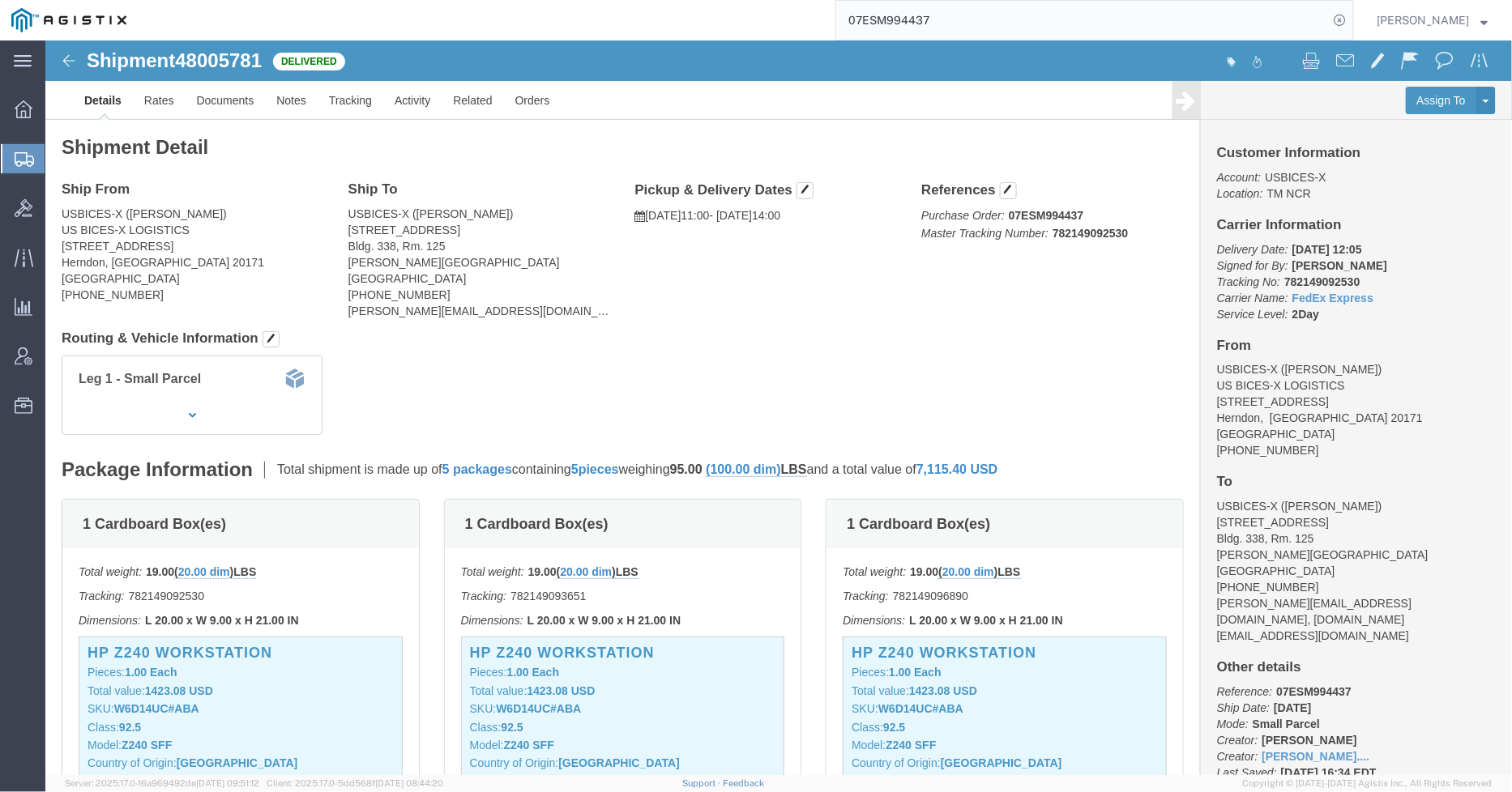
click at [967, 11] on input "07ESM994437" at bounding box center [1082, 20] width 492 height 39
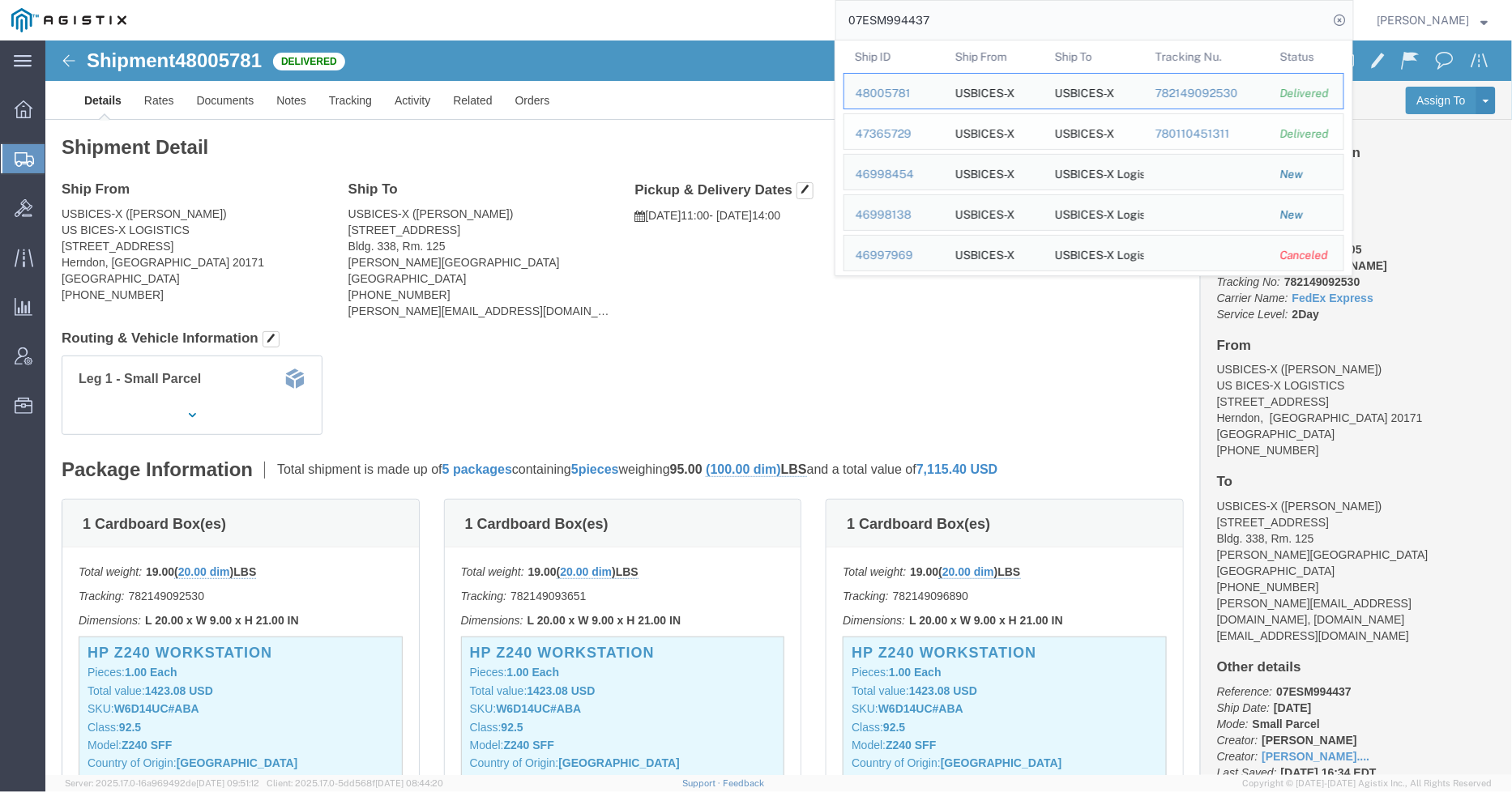
click at [891, 126] on div "47365729" at bounding box center [894, 134] width 77 height 17
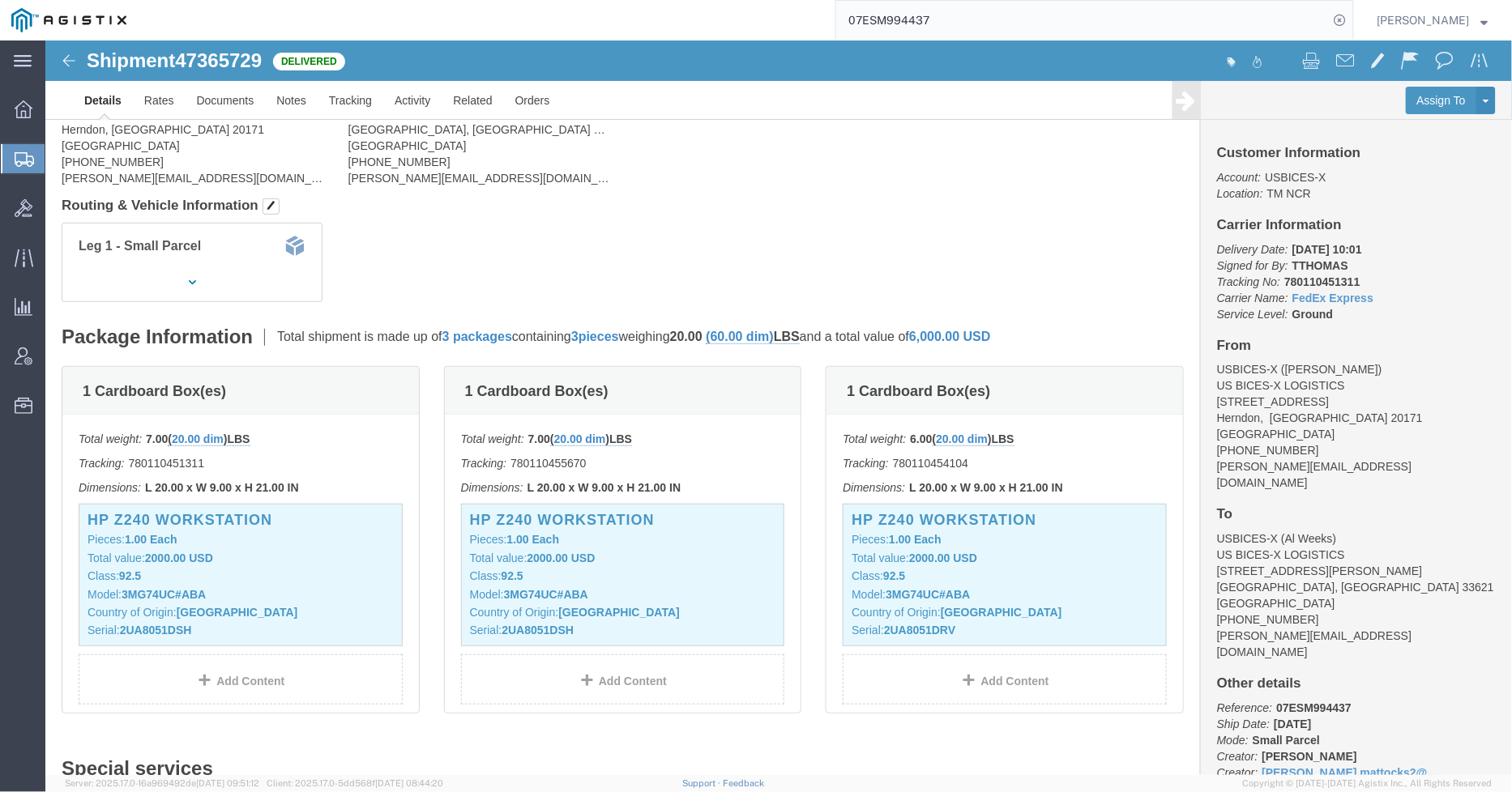
scroll to position [270, 0]
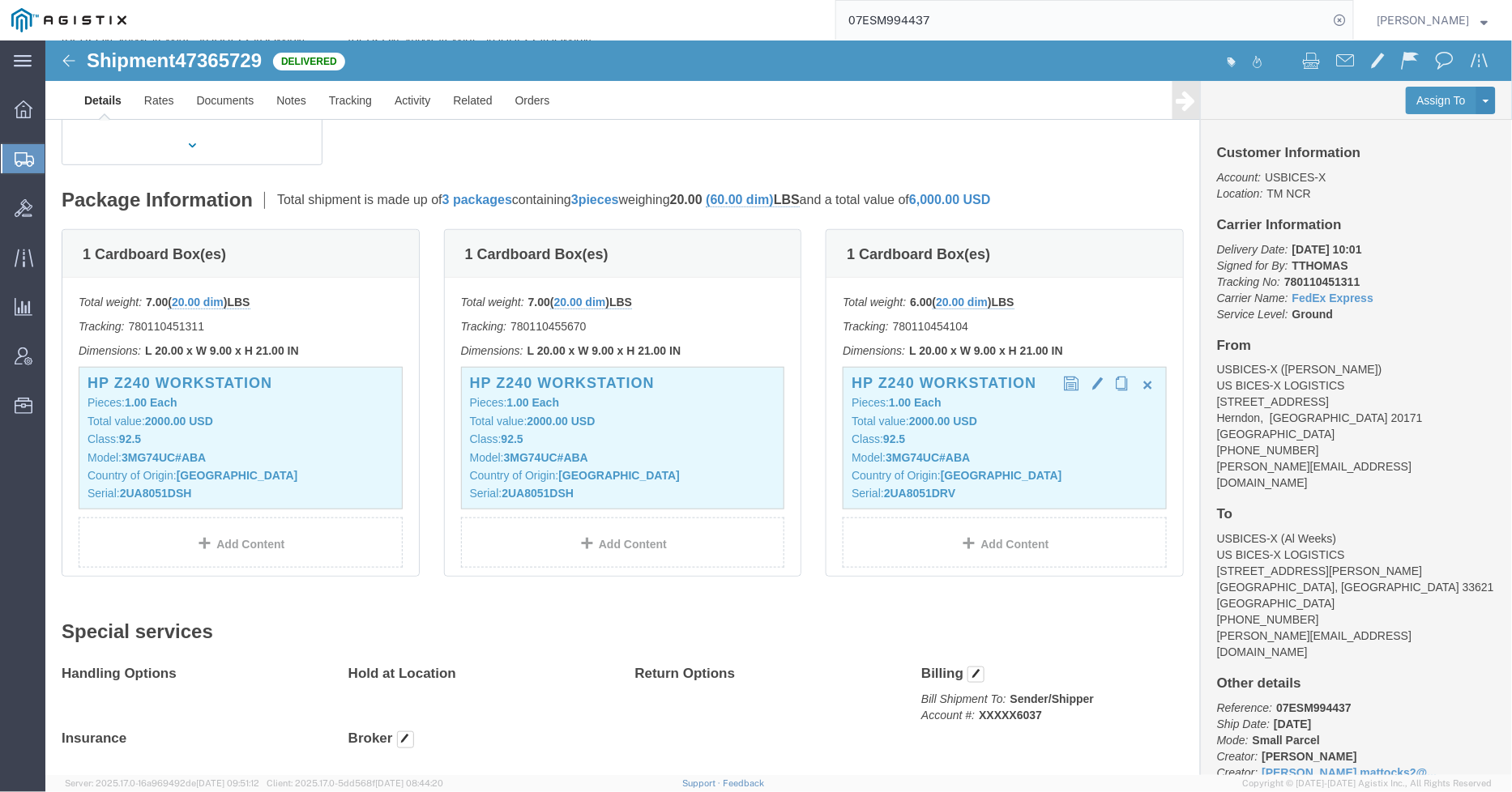
click div "HP Z240 WORKSTATION Pieces: 1.00 Each Total value: 2000.00 USD Class: 92.5 Mode…"
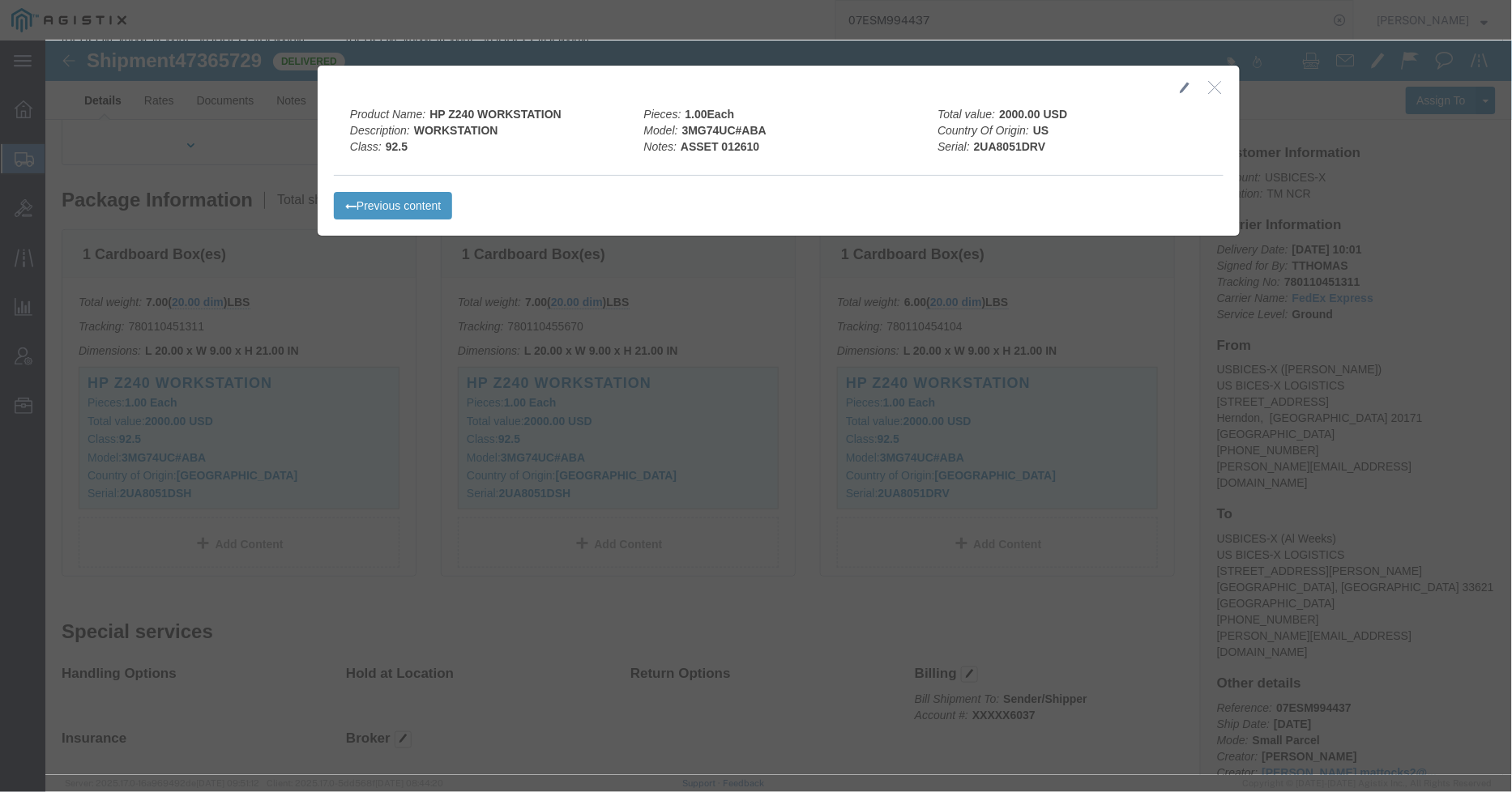
drag, startPoint x: 1169, startPoint y: 37, endPoint x: 1168, endPoint y: 46, distance: 9.1
click button "button"
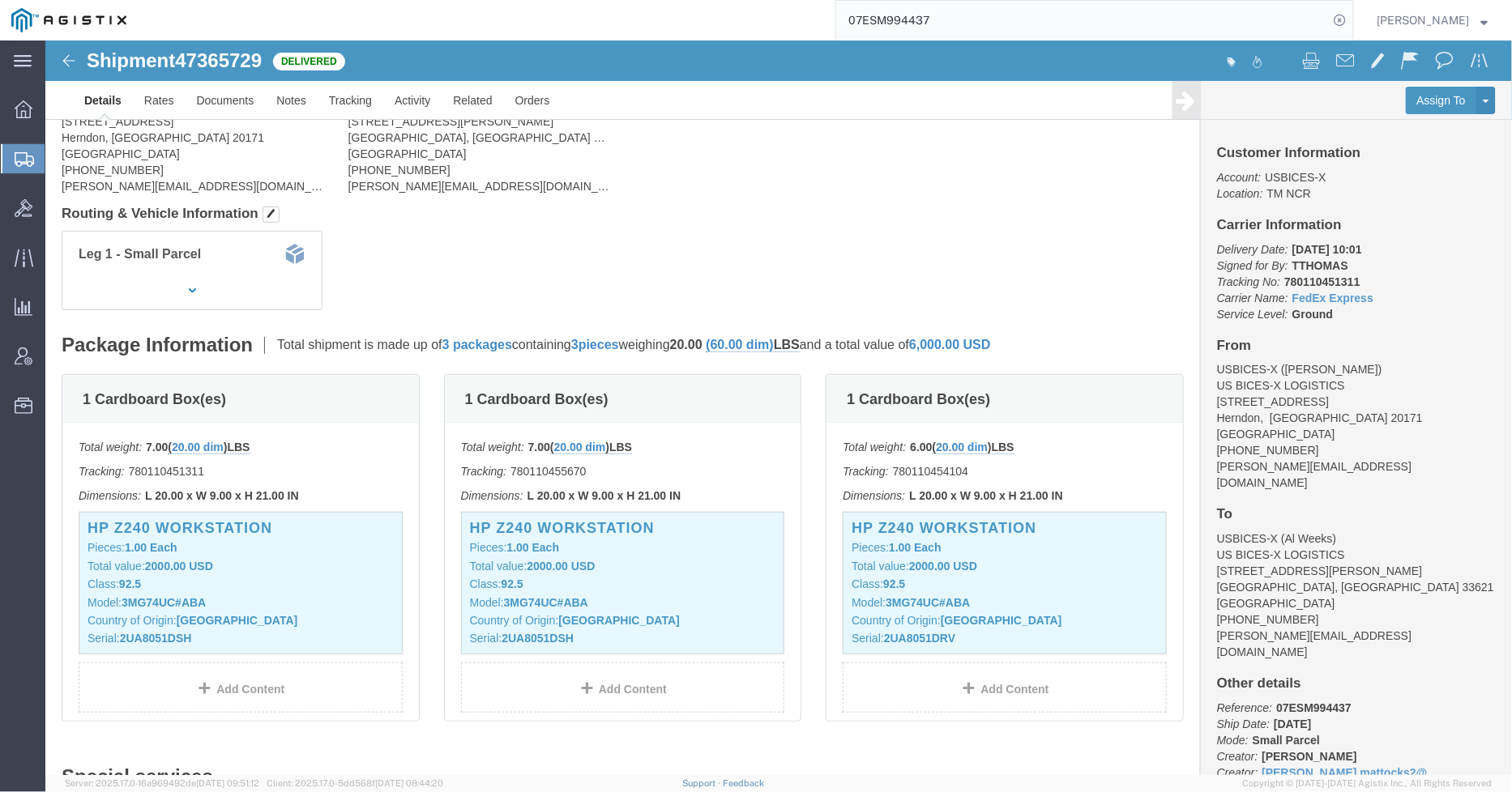
scroll to position [0, 0]
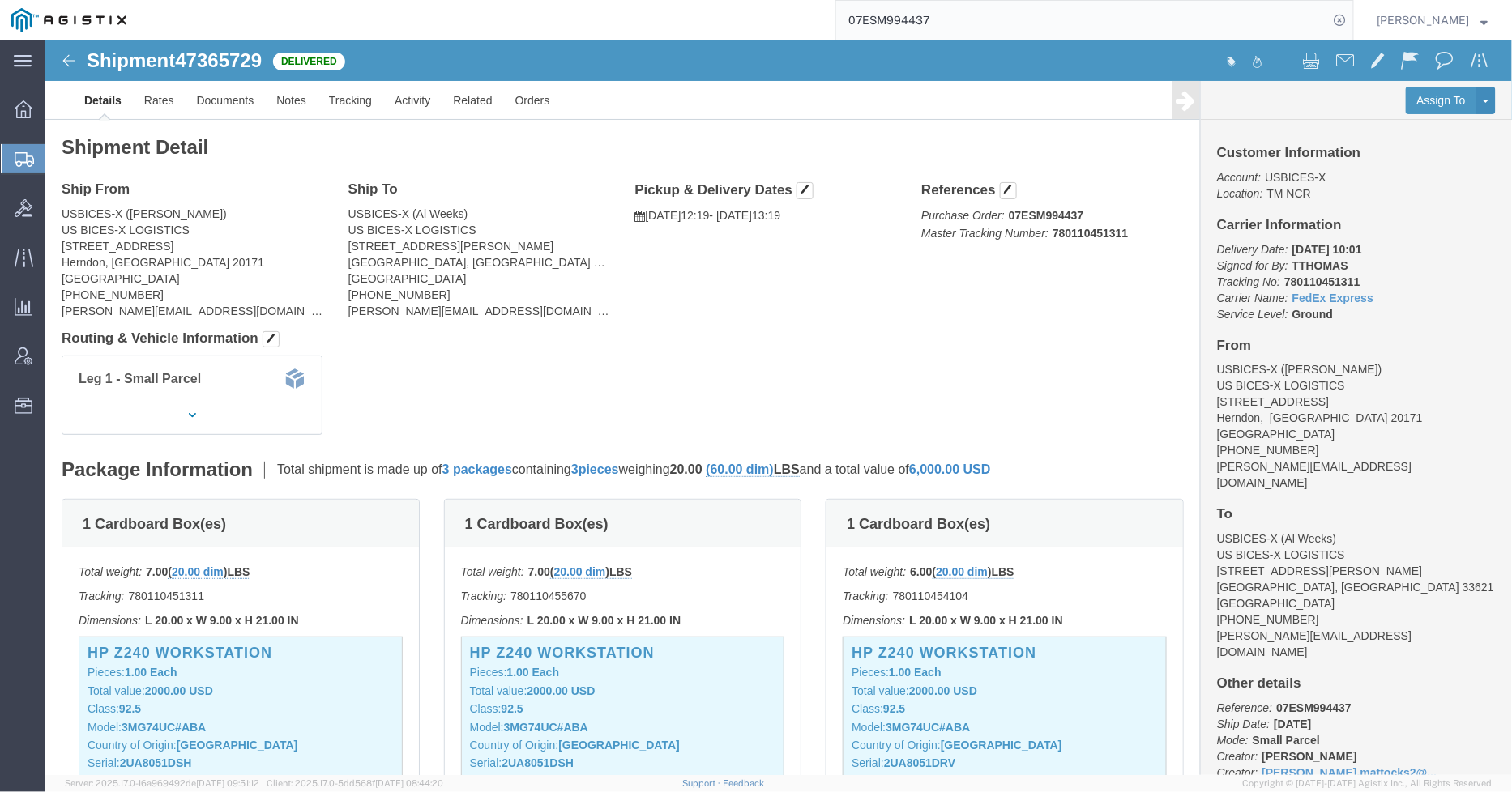
click at [982, 10] on input "07ESM994437" at bounding box center [1082, 20] width 492 height 39
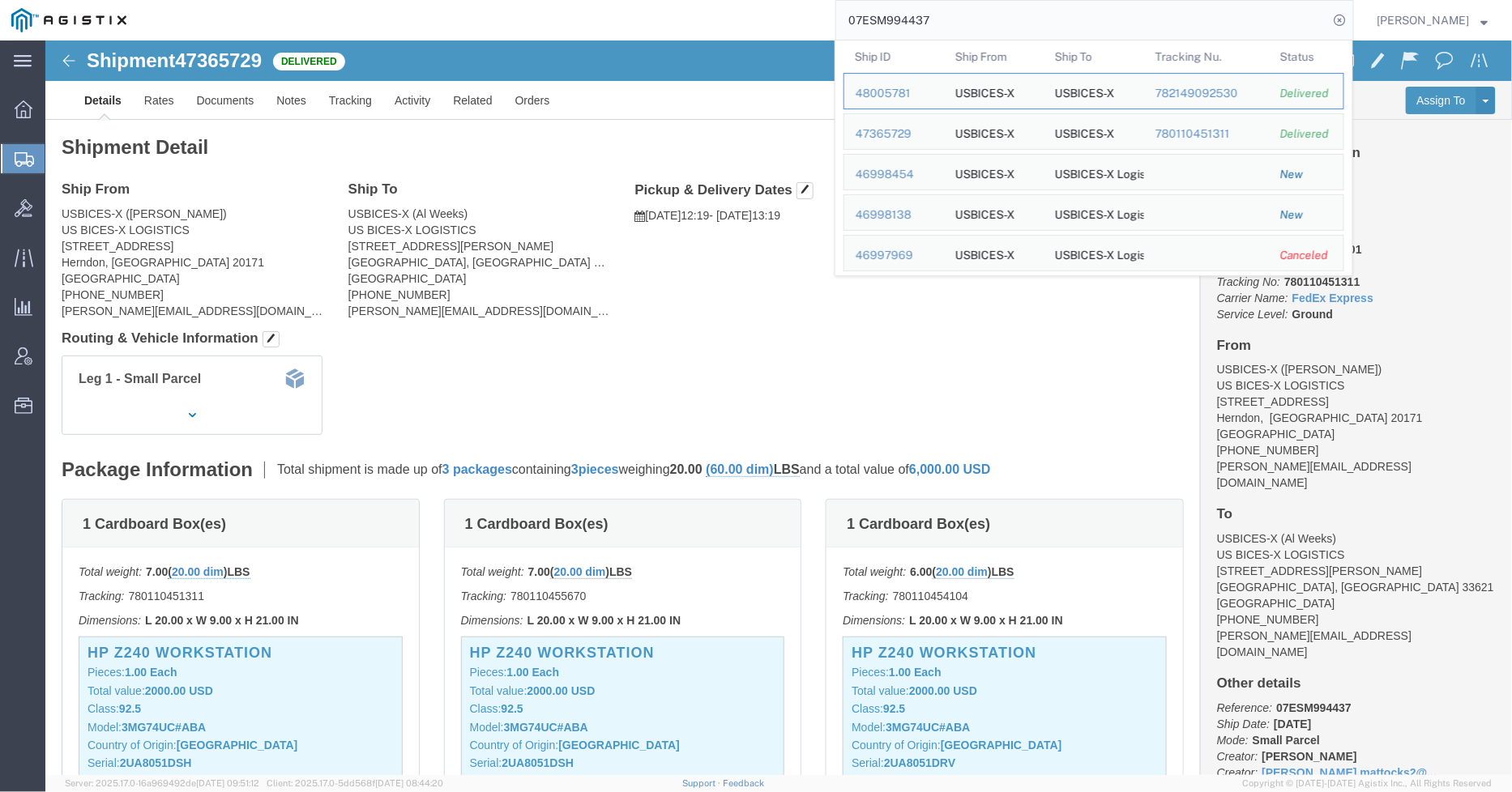
click h4 "Routing & Vehicle Information"
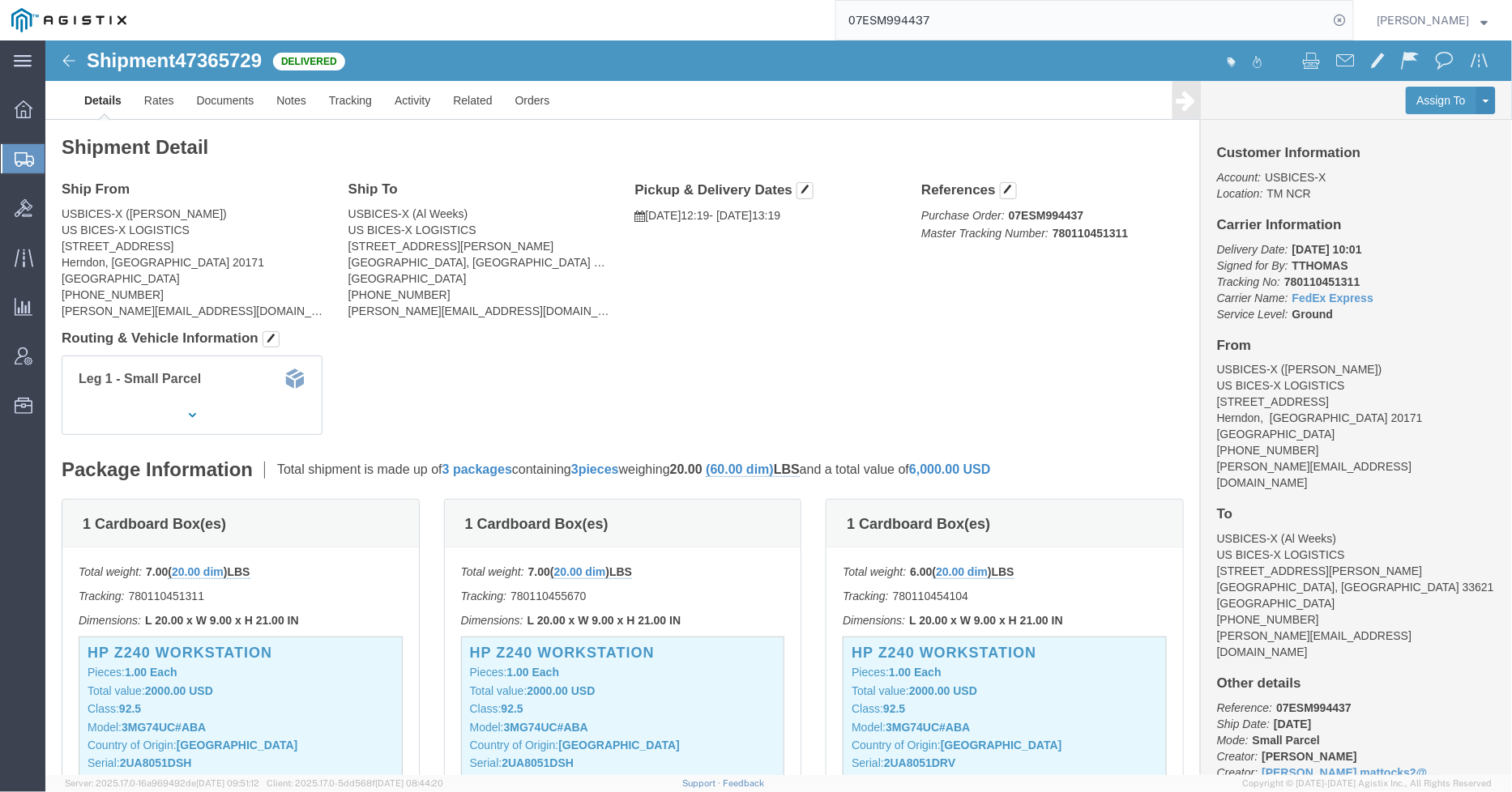
click div "Leg 1 - Small Parcel"
